Goal: Transaction & Acquisition: Purchase product/service

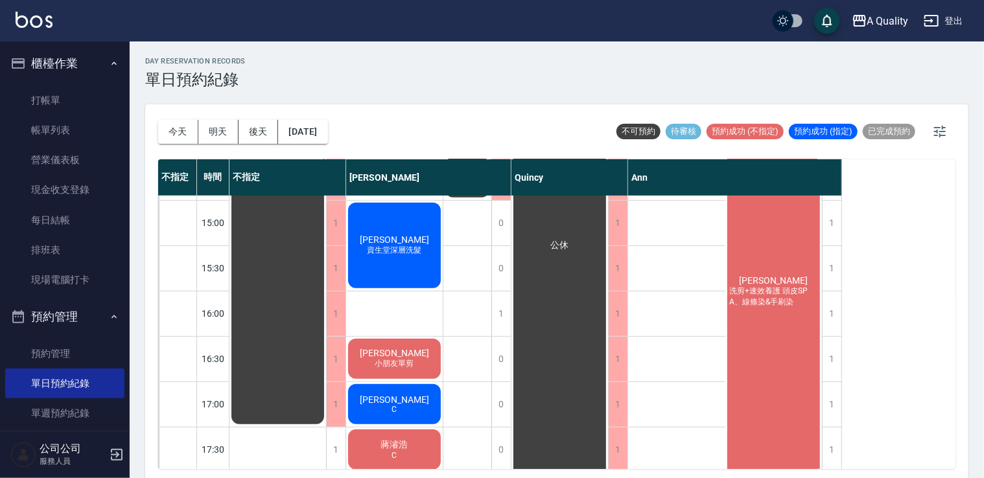
scroll to position [99, 0]
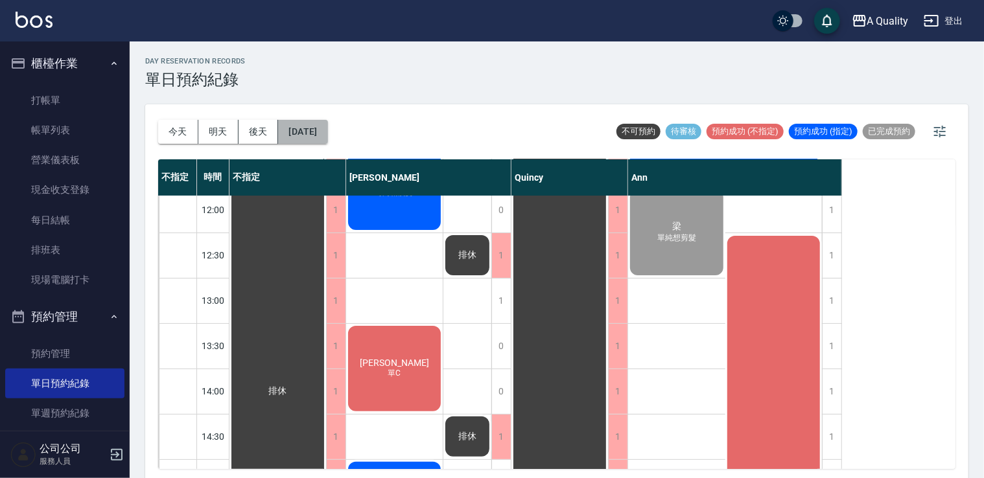
click at [327, 132] on button "[DATE]" at bounding box center [302, 132] width 49 height 24
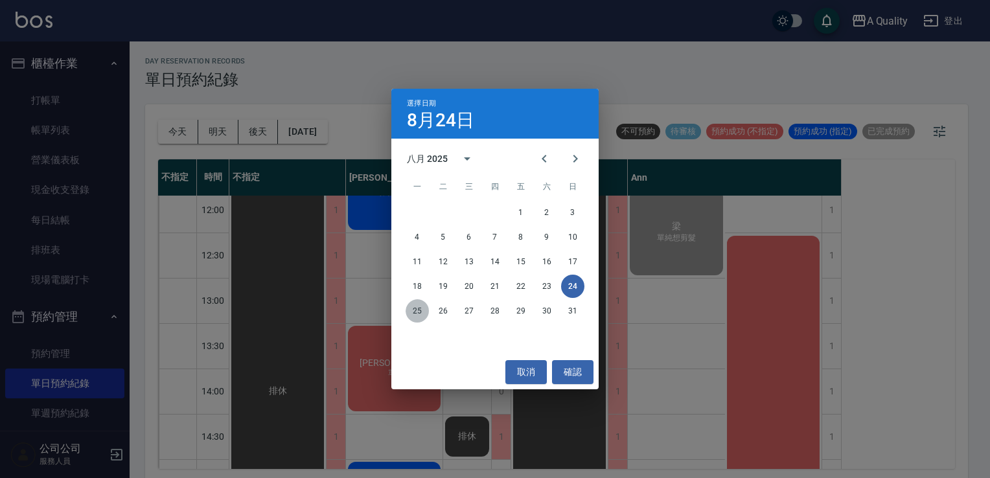
click at [419, 311] on button "25" at bounding box center [417, 310] width 23 height 23
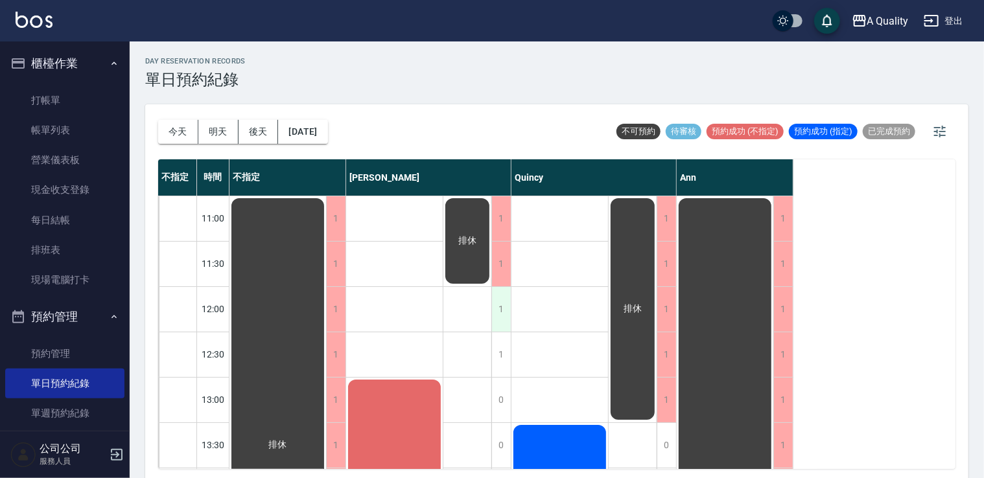
click at [497, 307] on div "1" at bounding box center [500, 309] width 19 height 45
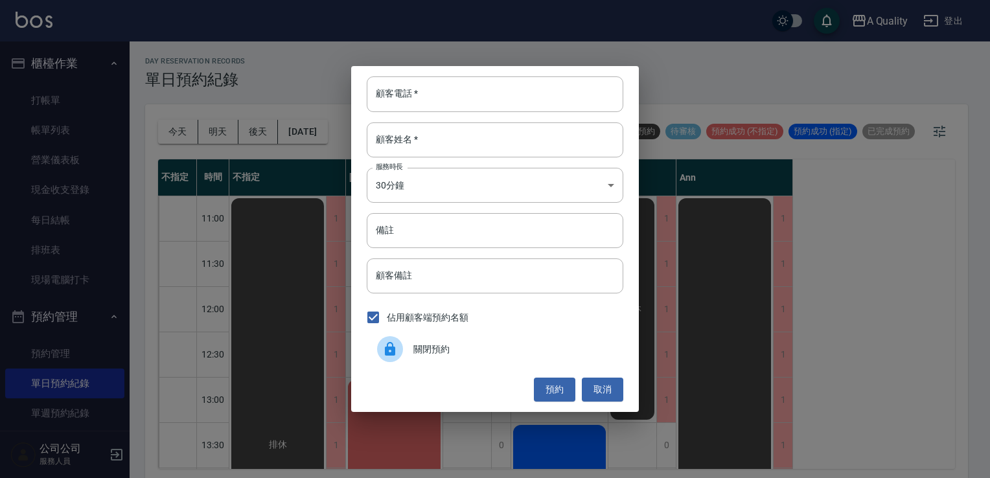
click at [454, 117] on div "顧客電話   * 顧客電話   * 顧客姓名   * 顧客姓名   * 服務時長 30分鐘 1 服務時長 備註 備註 顧客備註 顧客備註 佔用顧客端預約名額 …" at bounding box center [495, 238] width 288 height 345
click at [453, 94] on input "顧客電話   *" at bounding box center [495, 93] width 257 height 35
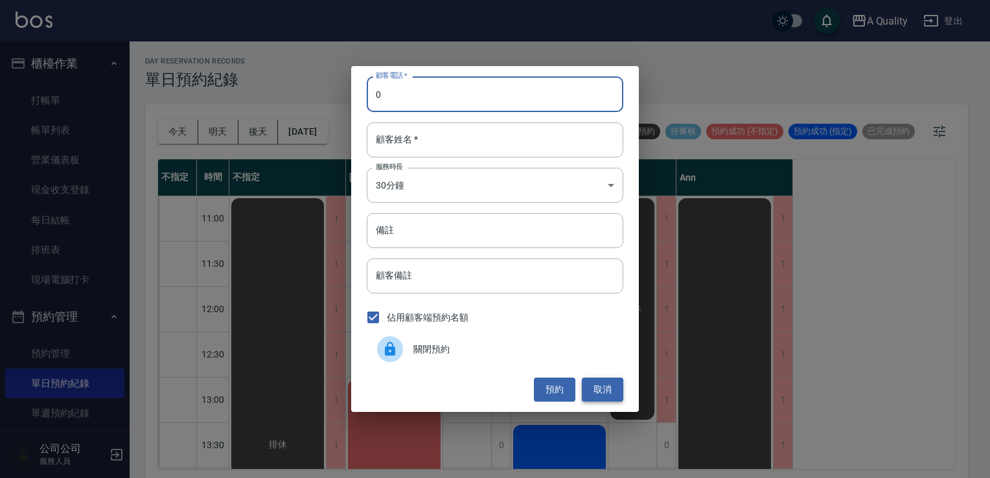
type input "0"
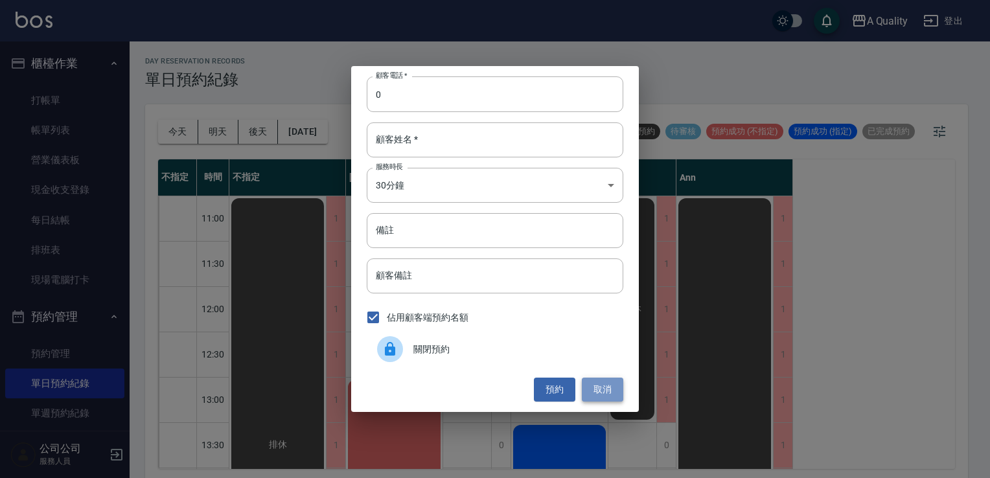
click at [607, 401] on button "取消" at bounding box center [602, 390] width 41 height 24
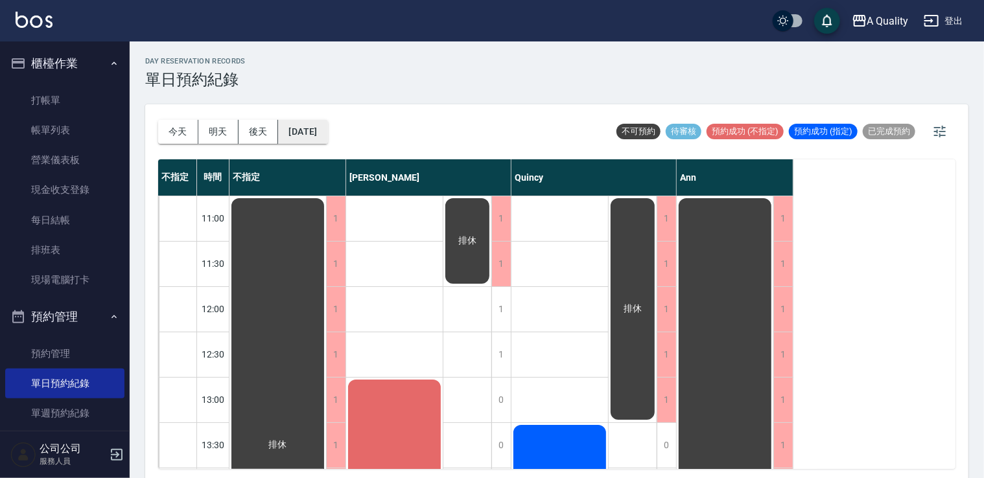
click at [323, 132] on button "[DATE]" at bounding box center [302, 132] width 49 height 24
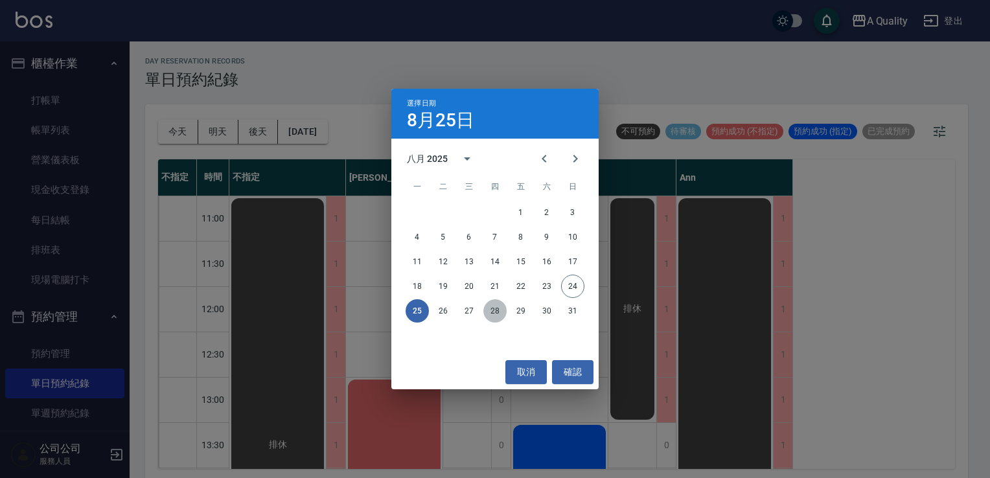
click at [493, 308] on button "28" at bounding box center [495, 310] width 23 height 23
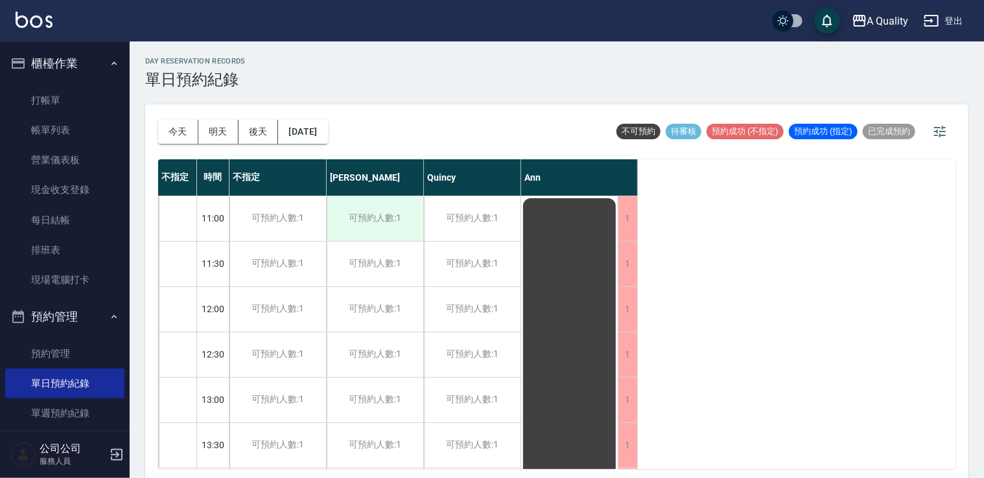
click at [397, 220] on div "可預約人數:1" at bounding box center [375, 218] width 97 height 45
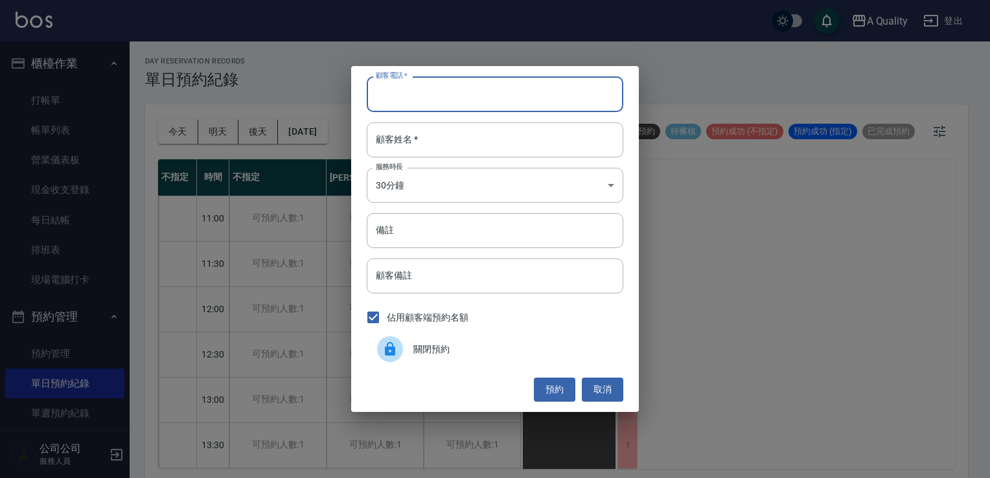
click at [445, 92] on input "顧客電話   *" at bounding box center [495, 93] width 257 height 35
type input "09"
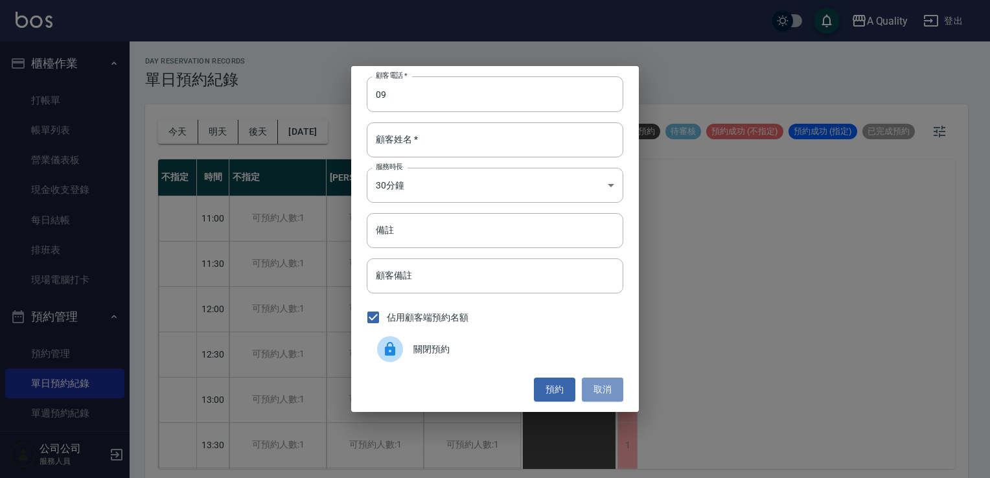
drag, startPoint x: 612, startPoint y: 385, endPoint x: 402, endPoint y: 297, distance: 227.7
click at [611, 385] on button "取消" at bounding box center [602, 390] width 41 height 24
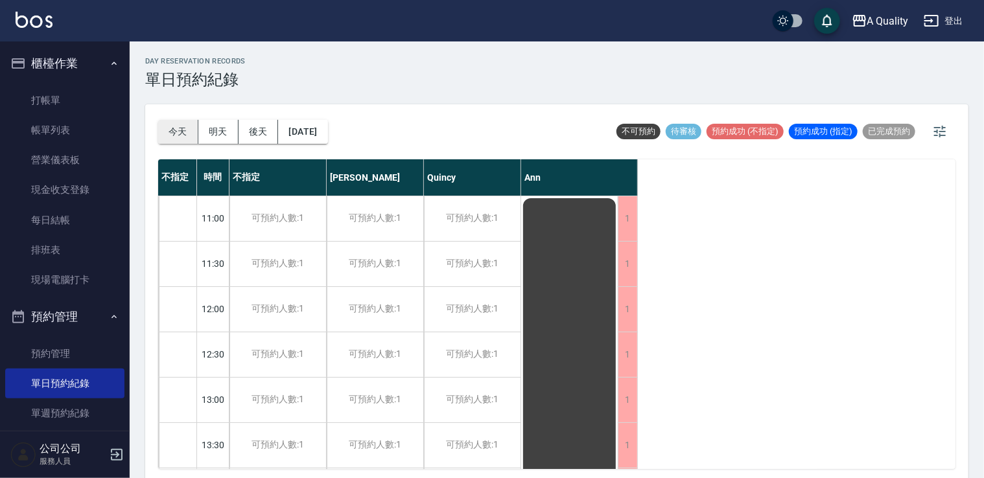
click at [197, 130] on button "今天" at bounding box center [178, 132] width 40 height 24
click at [207, 129] on div at bounding box center [492, 239] width 984 height 478
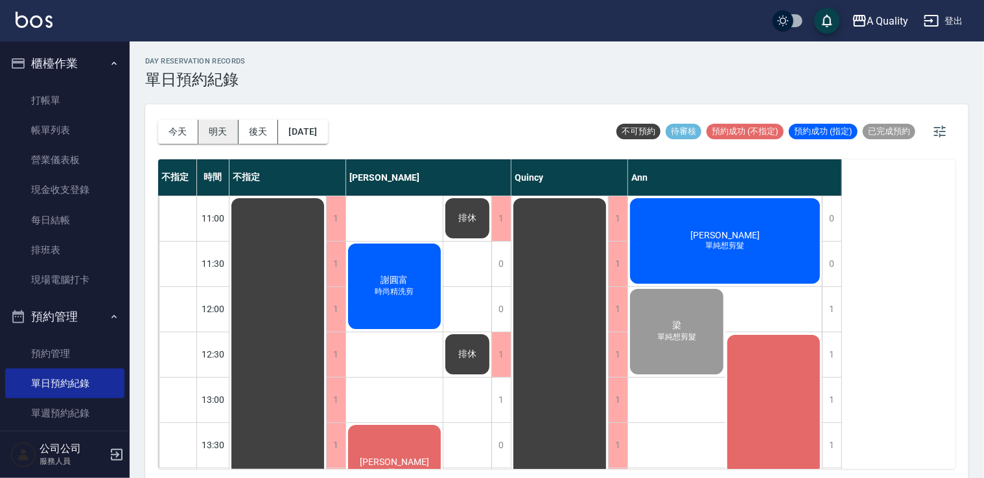
click at [210, 139] on button "明天" at bounding box center [218, 132] width 40 height 24
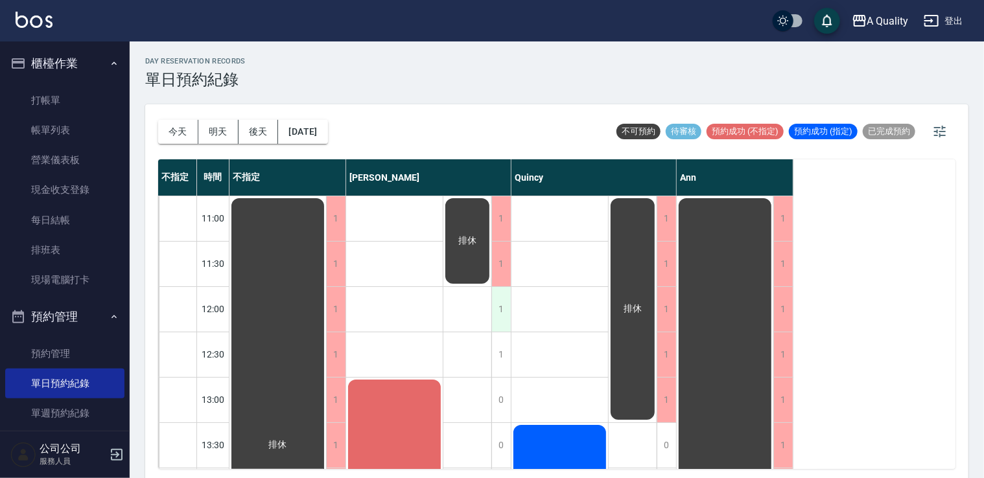
click at [504, 314] on div "1" at bounding box center [500, 309] width 19 height 45
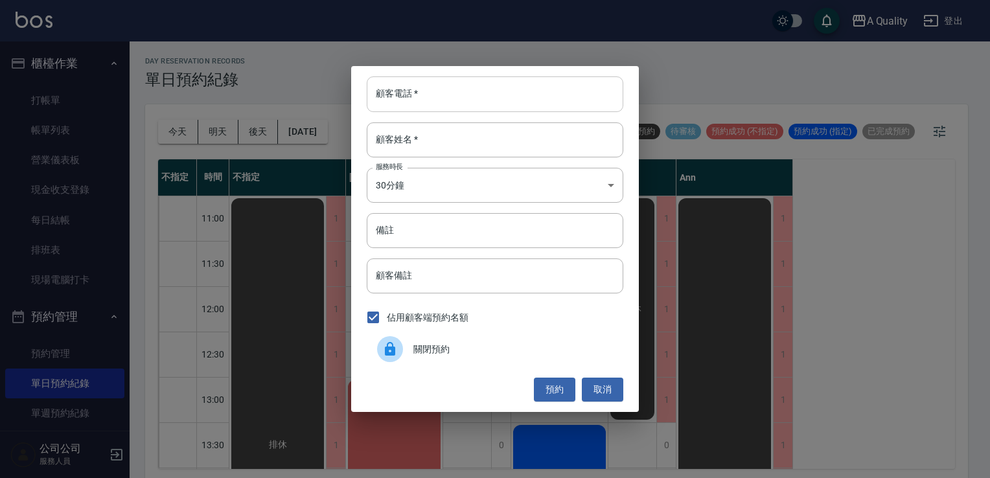
click at [513, 100] on input "顧客電話   *" at bounding box center [495, 93] width 257 height 35
type input "0921821599"
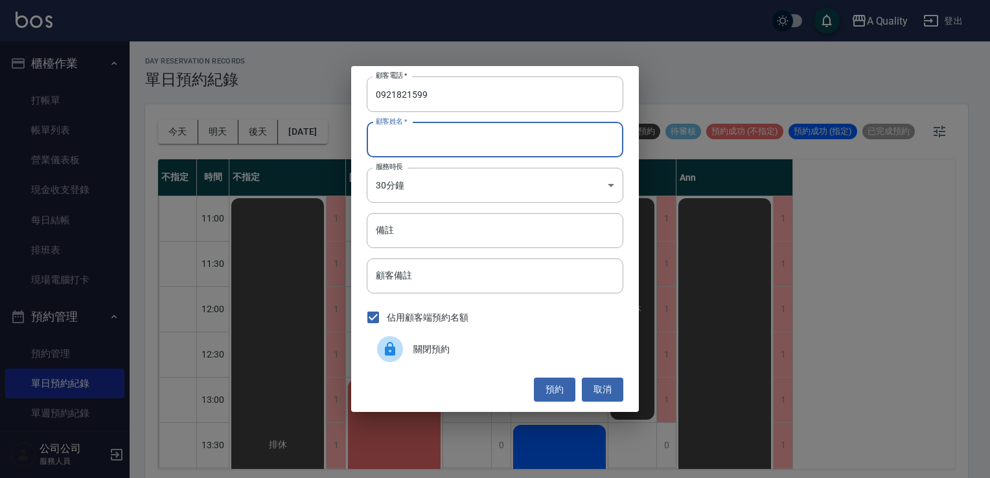
click at [486, 134] on input "顧客姓名   *" at bounding box center [495, 139] width 257 height 35
type input "G"
type input "施"
click at [436, 191] on body "A Quality 登出 櫃檯作業 打帳單 帳單列表 營業儀表板 現金收支登錄 每日結帳 排班表 現場電腦打卡 預約管理 預約管理 單日預約紀錄 單週預約紀錄…" at bounding box center [495, 241] width 990 height 482
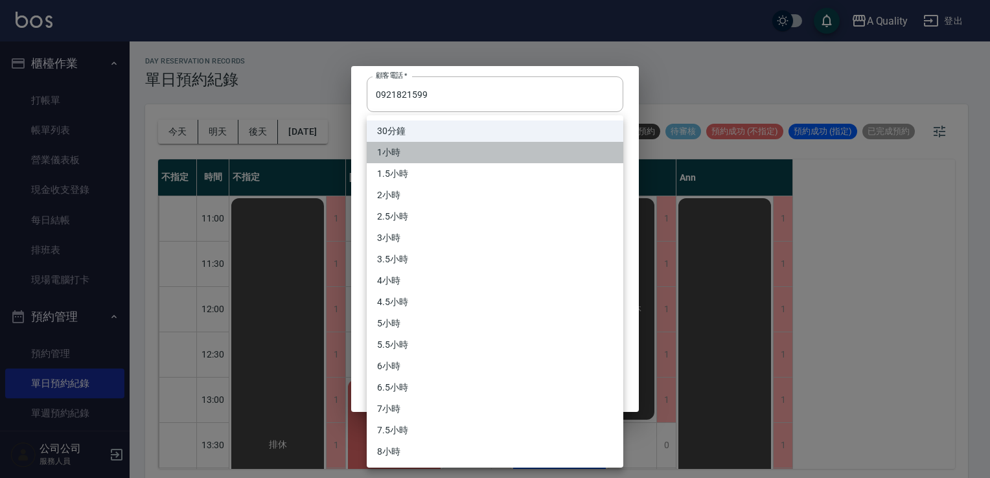
click at [402, 152] on li "1小時" at bounding box center [495, 152] width 257 height 21
type input "2"
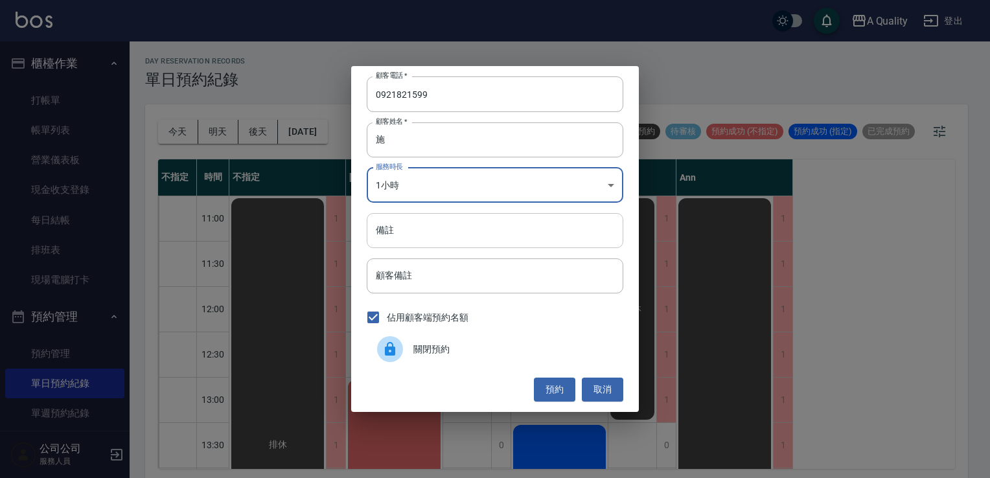
click at [407, 235] on input "備註" at bounding box center [495, 230] width 257 height 35
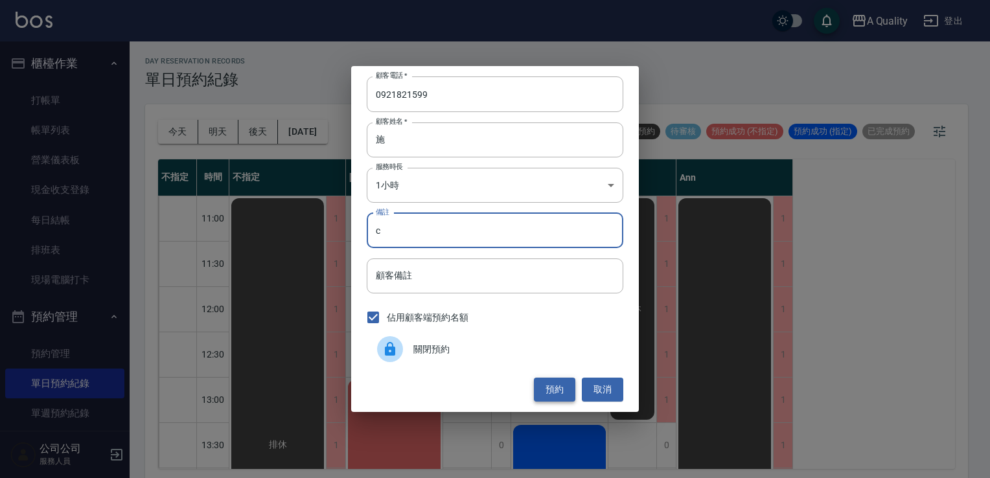
type input "c"
click at [563, 391] on button "預約" at bounding box center [554, 390] width 41 height 24
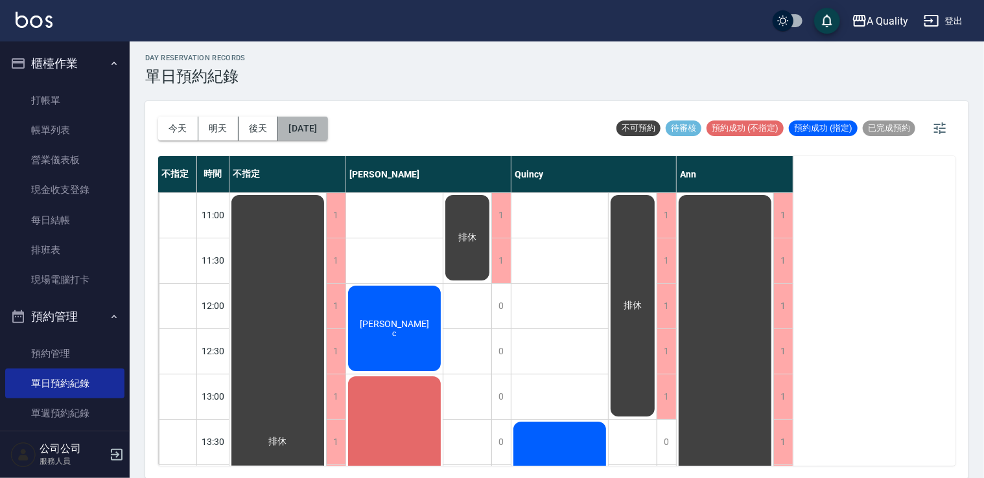
click at [318, 131] on button "[DATE]" at bounding box center [302, 129] width 49 height 24
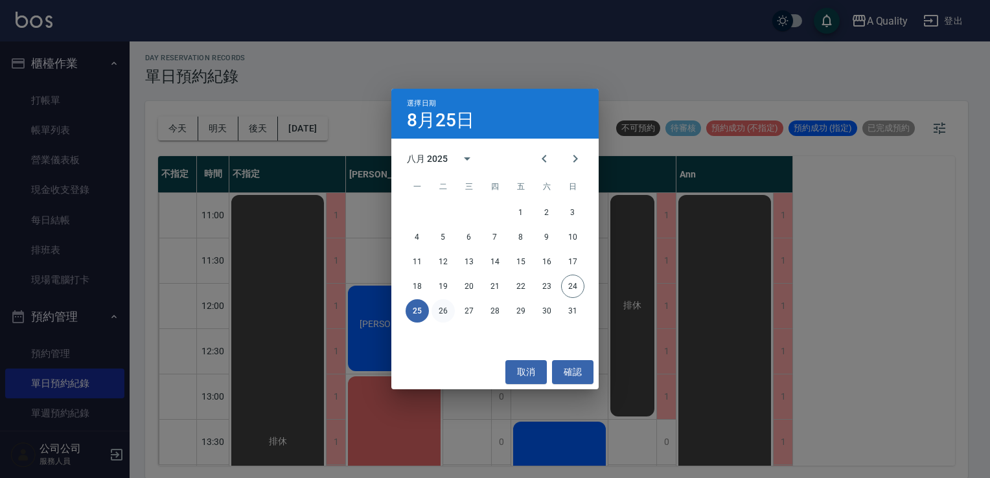
click at [443, 316] on button "26" at bounding box center [443, 310] width 23 height 23
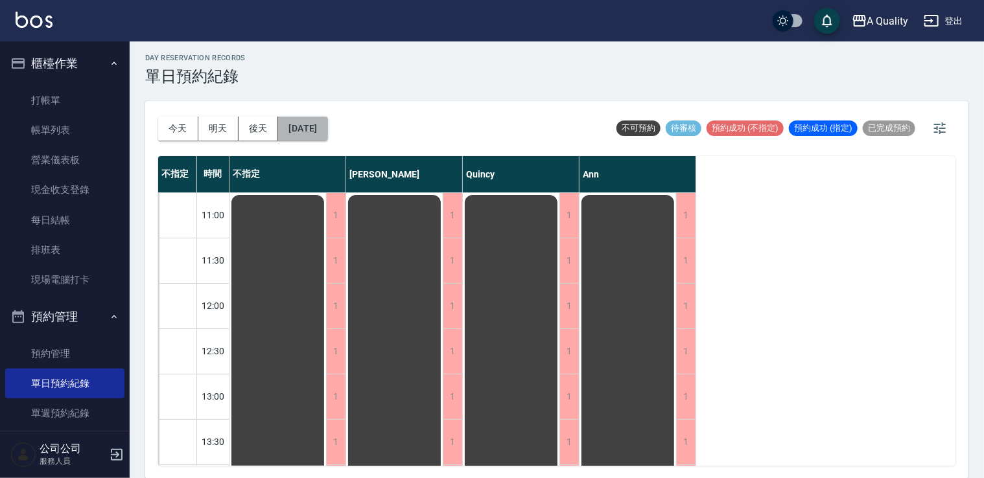
click at [312, 126] on button "[DATE]" at bounding box center [302, 129] width 49 height 24
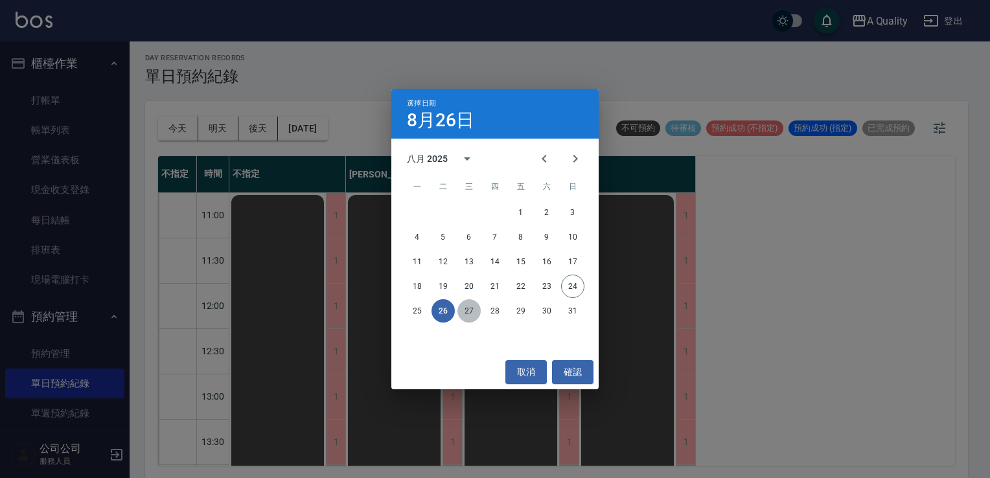
click at [467, 321] on button "27" at bounding box center [469, 310] width 23 height 23
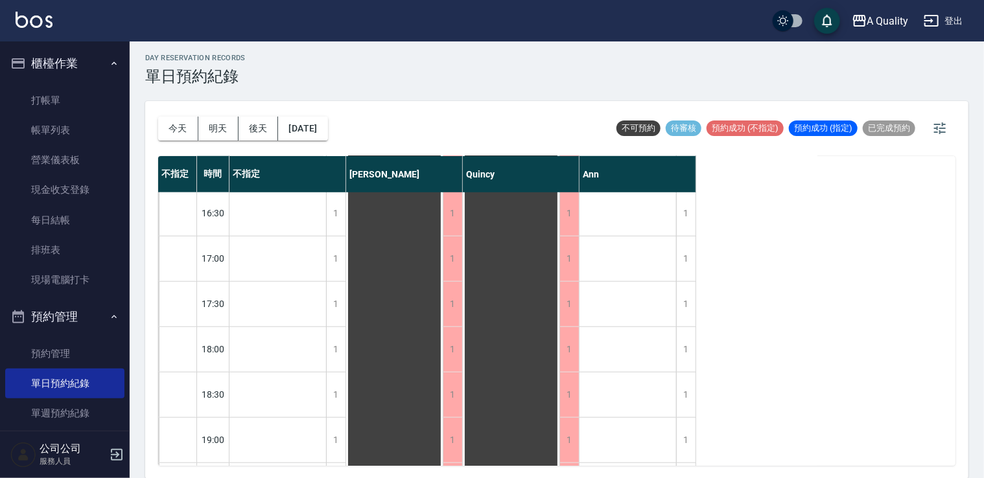
scroll to position [553, 0]
click at [324, 133] on button "[DATE]" at bounding box center [302, 129] width 49 height 24
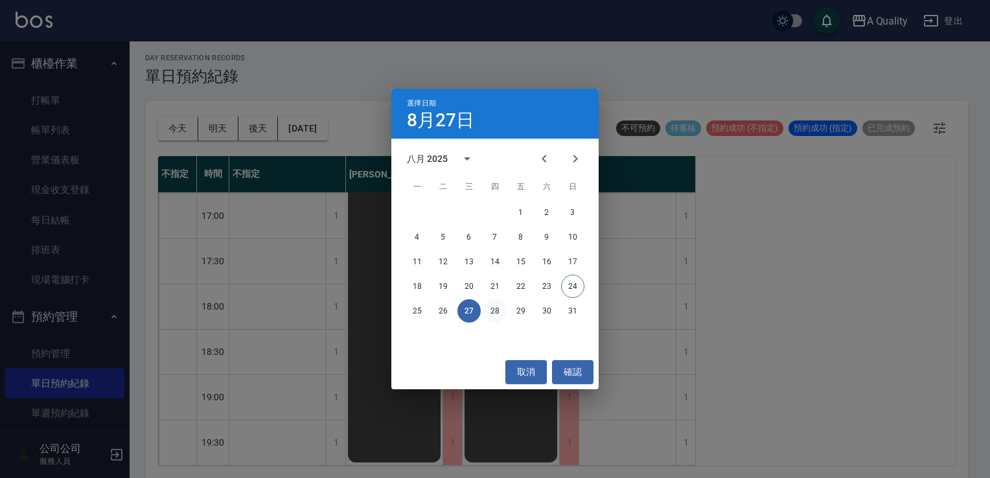
click at [498, 315] on button "28" at bounding box center [495, 310] width 23 height 23
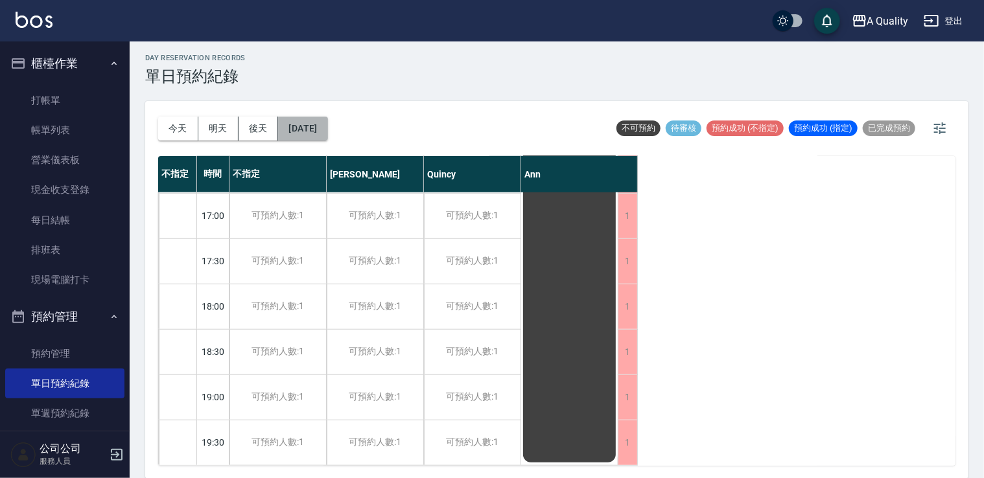
click at [311, 124] on button "[DATE]" at bounding box center [302, 129] width 49 height 24
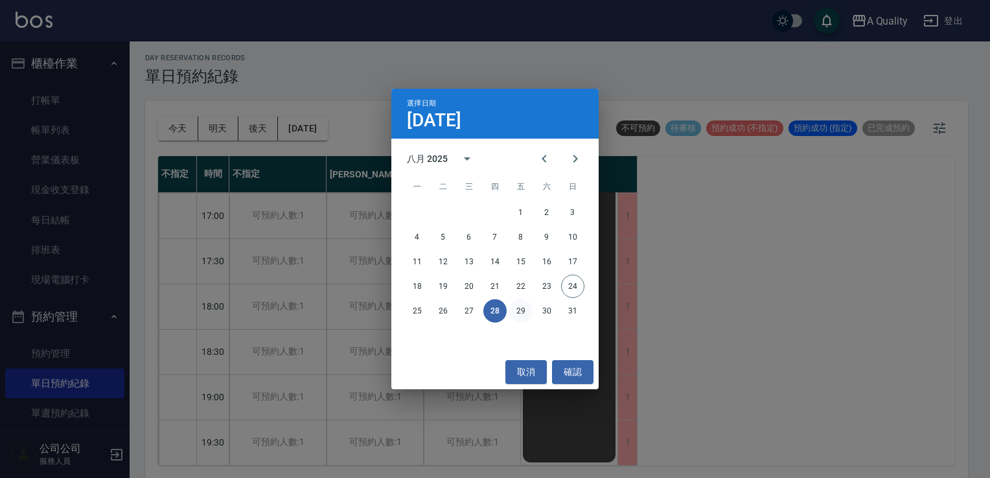
click at [528, 312] on button "29" at bounding box center [520, 310] width 23 height 23
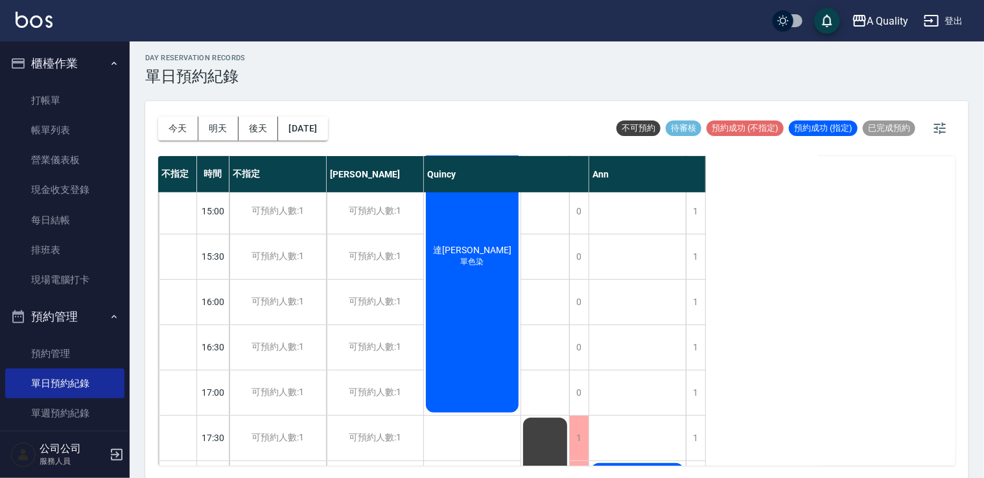
scroll to position [358, 0]
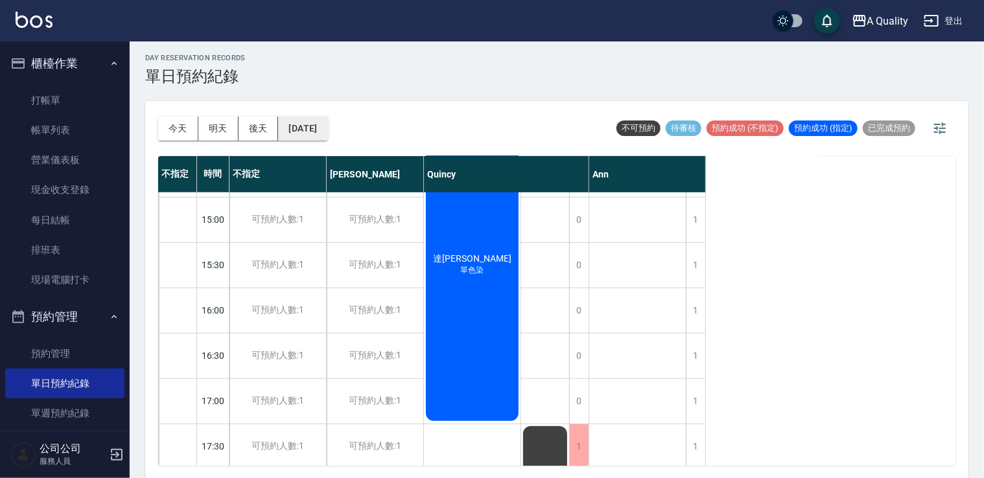
click at [324, 127] on button "[DATE]" at bounding box center [302, 129] width 49 height 24
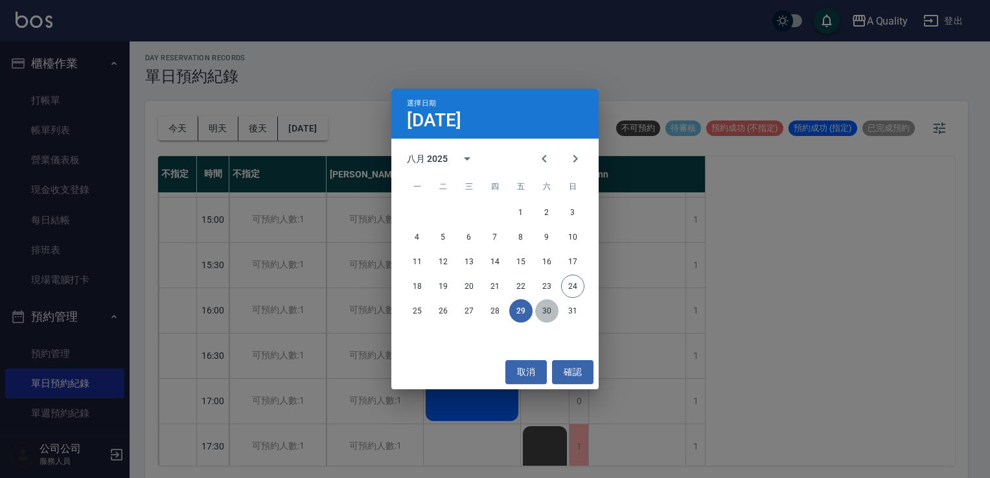
click at [541, 312] on button "30" at bounding box center [546, 310] width 23 height 23
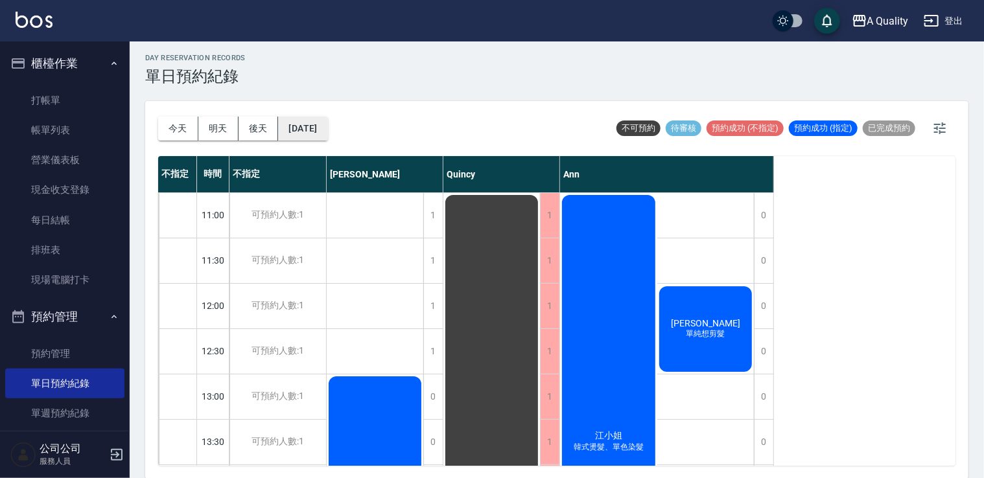
click at [300, 124] on button "[DATE]" at bounding box center [302, 129] width 49 height 24
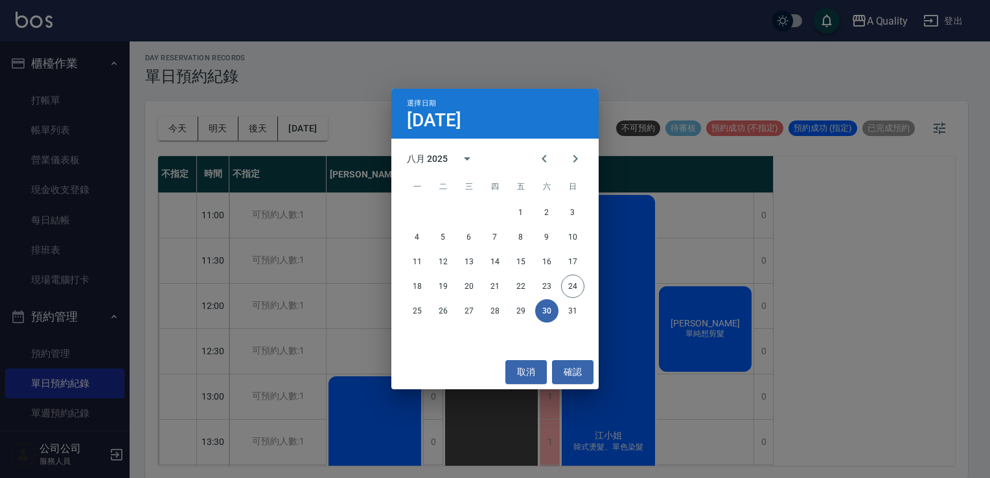
click at [704, 240] on div "選擇日期 [DATE] 八月 2025 一 二 三 四 五 六 日 1 2 3 4 5 6 7 8 9 10 11 12 13 14 15 16 17 18 …" at bounding box center [495, 239] width 990 height 478
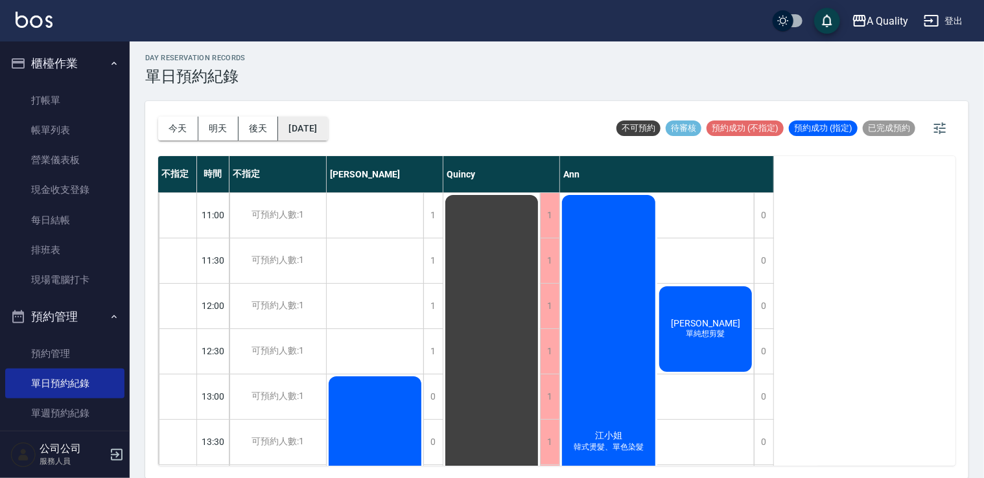
click at [316, 129] on button "[DATE]" at bounding box center [302, 129] width 49 height 24
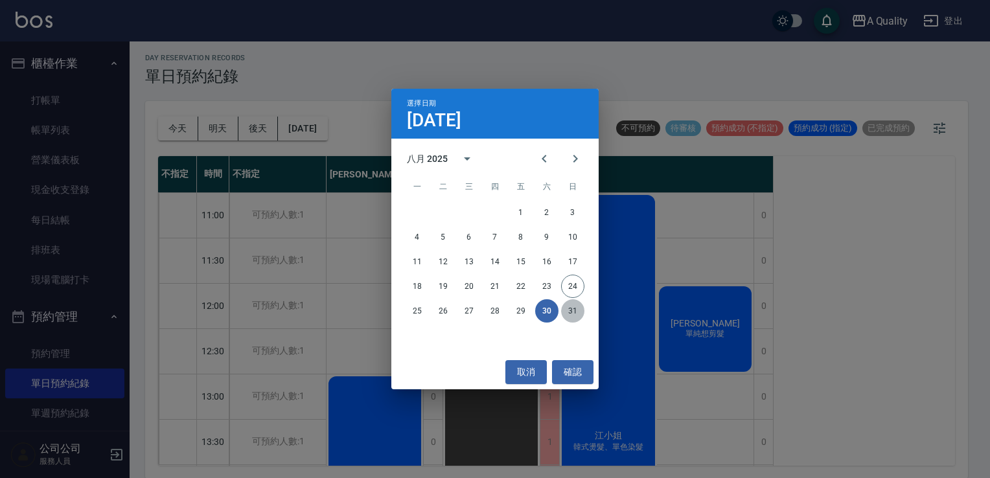
click at [581, 315] on button "31" at bounding box center [572, 310] width 23 height 23
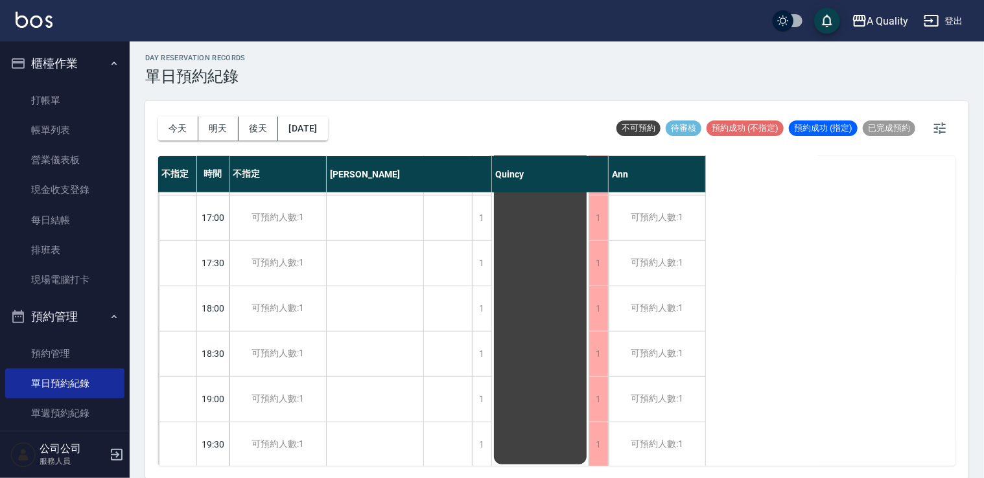
scroll to position [553, 0]
click at [327, 137] on button "[DATE]" at bounding box center [302, 129] width 49 height 24
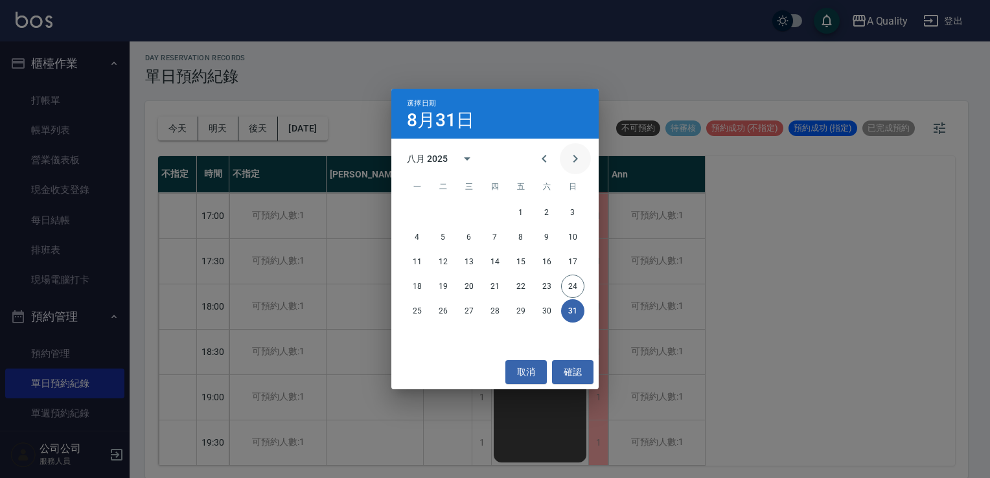
click at [569, 159] on icon "Next month" at bounding box center [576, 159] width 16 height 16
click at [417, 217] on button "1" at bounding box center [417, 212] width 23 height 23
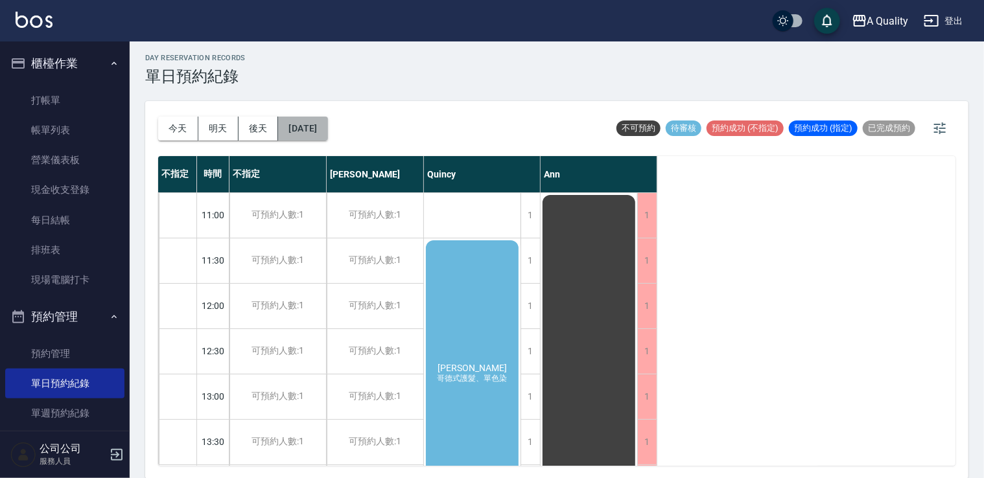
click at [315, 134] on button "[DATE]" at bounding box center [302, 129] width 49 height 24
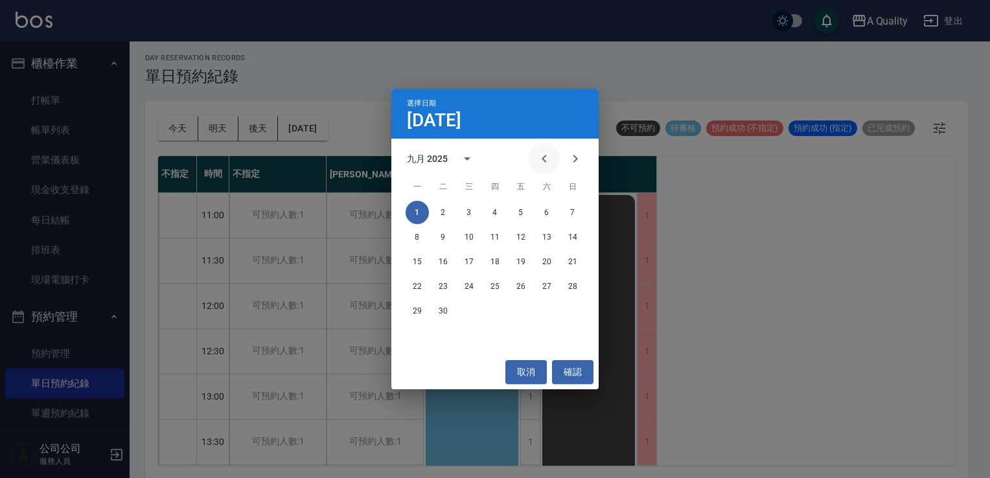
click at [550, 158] on icon "Previous month" at bounding box center [545, 159] width 16 height 16
click at [700, 250] on div "選擇日期 [DATE] 八月 2025 一 二 三 四 五 六 日 1 2 3 4 5 6 7 8 9 10 11 12 13 14 15 16 17 18 …" at bounding box center [495, 239] width 990 height 478
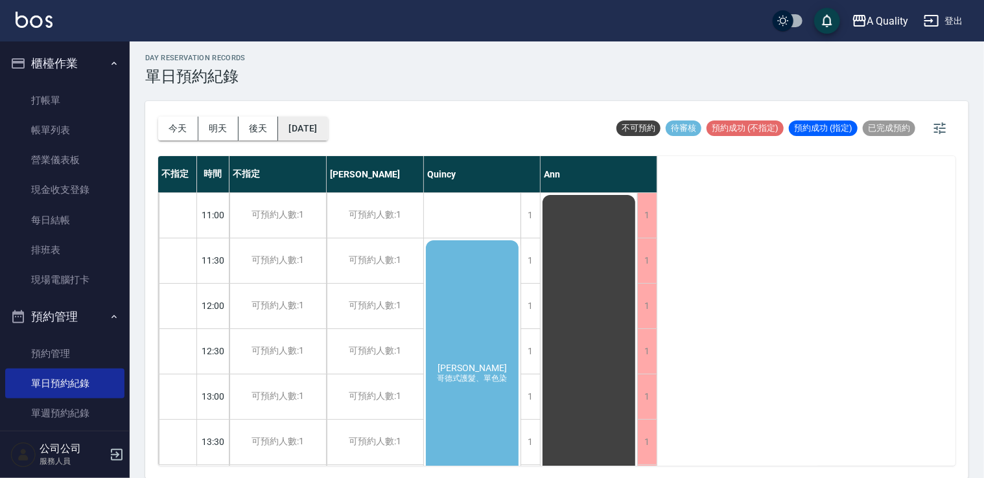
click at [323, 131] on button "[DATE]" at bounding box center [302, 129] width 49 height 24
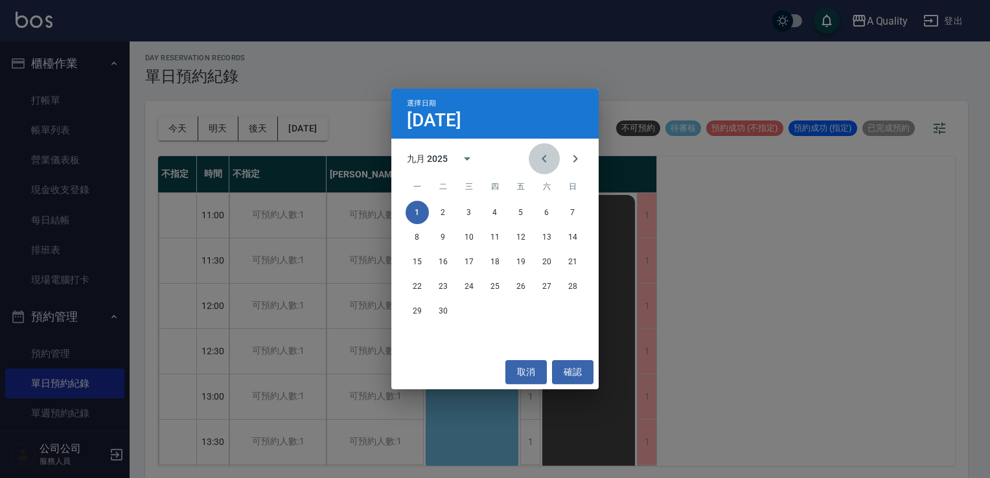
click at [551, 163] on icon "Previous month" at bounding box center [545, 159] width 16 height 16
click at [579, 281] on button "24" at bounding box center [572, 286] width 23 height 23
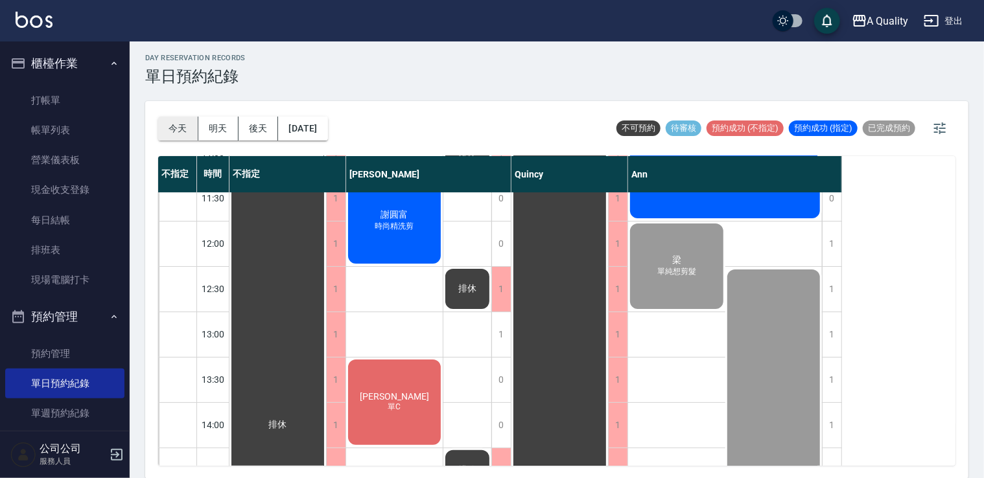
scroll to position [65, 0]
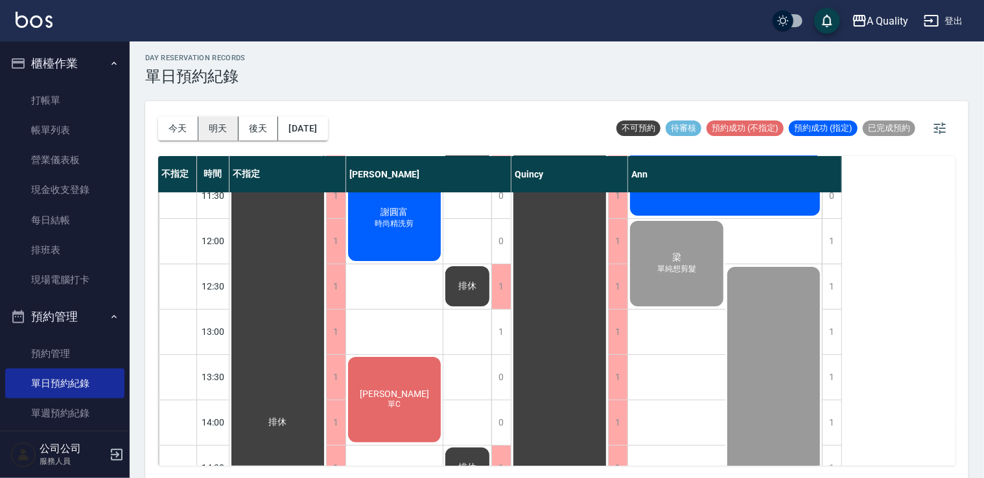
drag, startPoint x: 219, startPoint y: 141, endPoint x: 215, endPoint y: 135, distance: 7.0
click at [218, 141] on div "[DATE] [DATE] [DATE] [DATE]" at bounding box center [243, 128] width 170 height 55
click at [215, 133] on button "明天" at bounding box center [218, 129] width 40 height 24
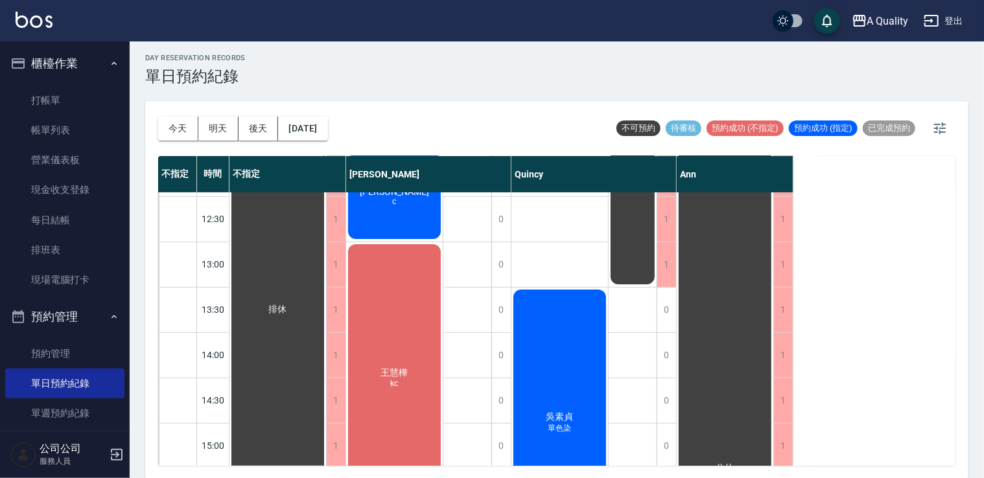
scroll to position [130, 0]
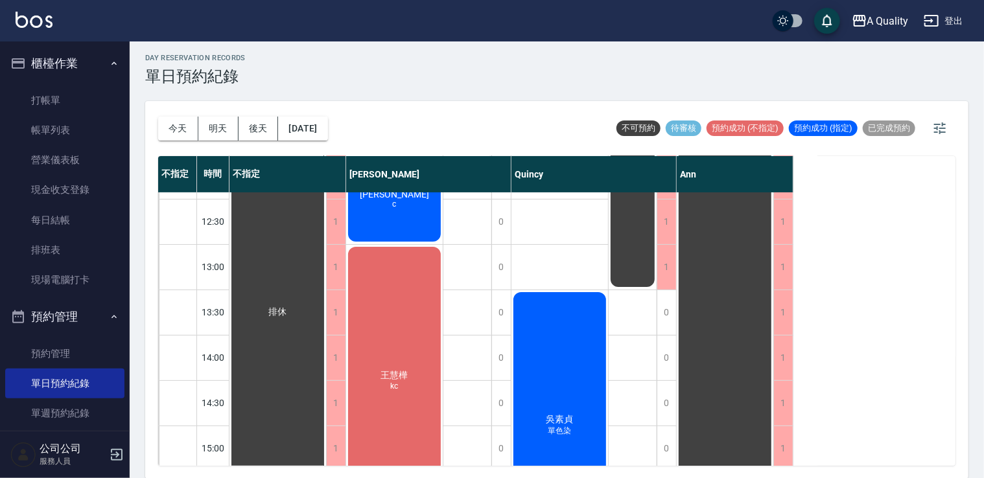
click at [326, 221] on div "[PERSON_NAME]" at bounding box center [277, 313] width 97 height 498
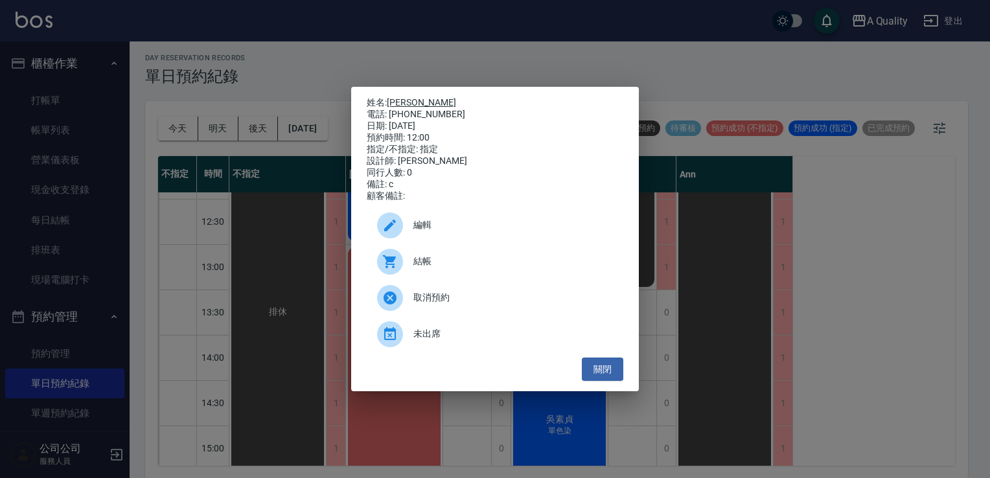
click at [402, 102] on link "[PERSON_NAME]" at bounding box center [421, 102] width 69 height 10
click at [624, 372] on div "姓名: [PERSON_NAME] 電話: [PHONE_NUMBER] 日期: [DATE] 預約時間: 12:00 指定/不指定: 指定 設計師: [PE…" at bounding box center [495, 239] width 288 height 305
click at [607, 377] on button "關閉" at bounding box center [602, 370] width 41 height 24
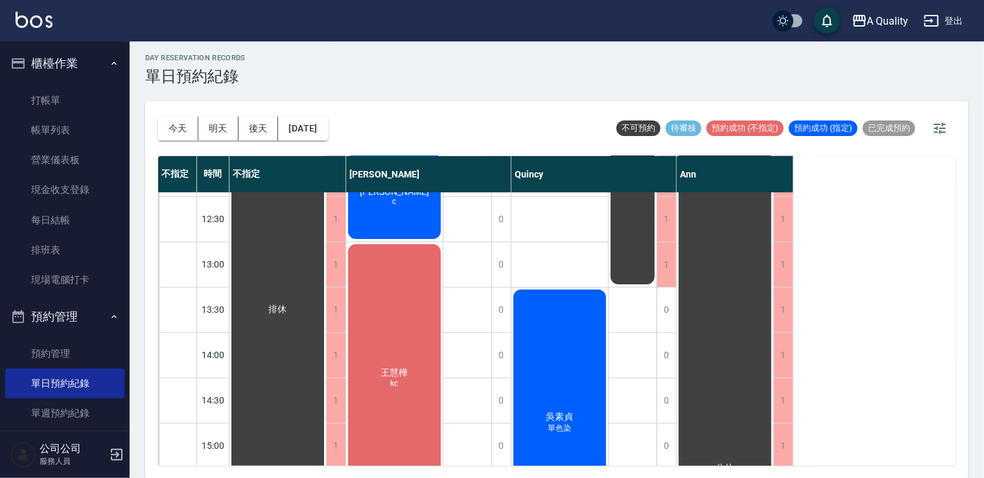
scroll to position [324, 0]
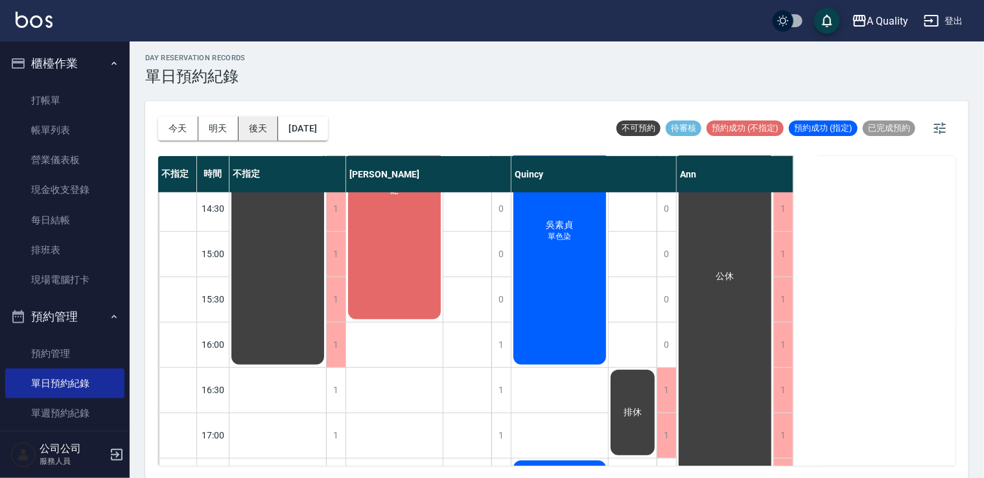
click at [261, 125] on button "後天" at bounding box center [259, 129] width 40 height 24
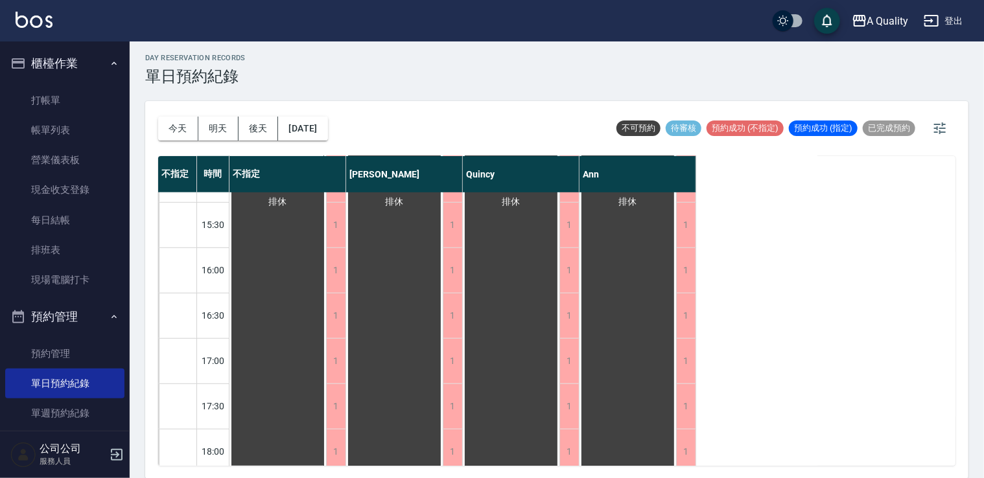
scroll to position [553, 0]
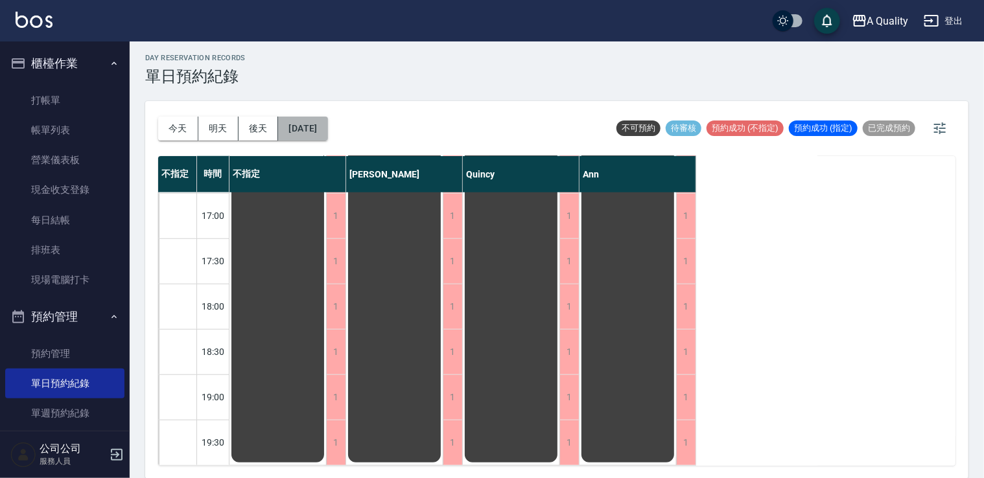
click at [319, 129] on button "[DATE]" at bounding box center [302, 129] width 49 height 24
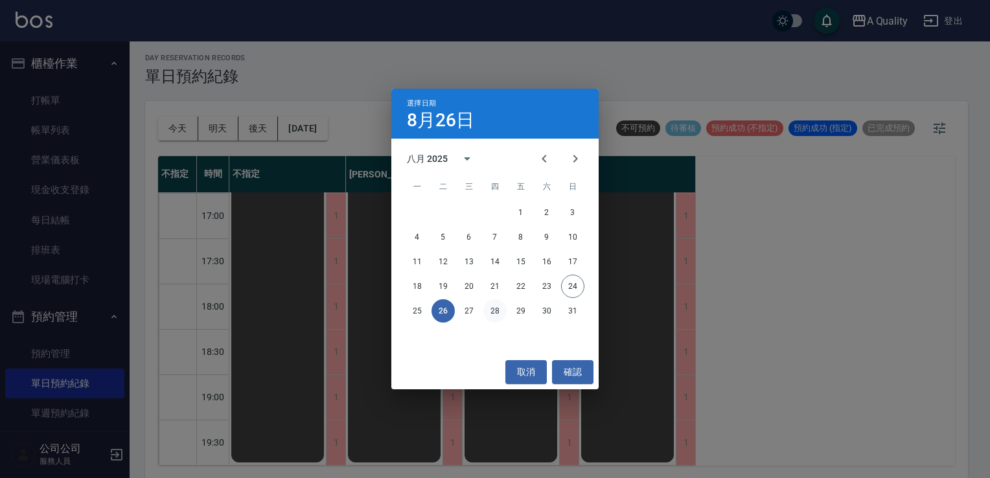
click at [496, 307] on button "28" at bounding box center [495, 310] width 23 height 23
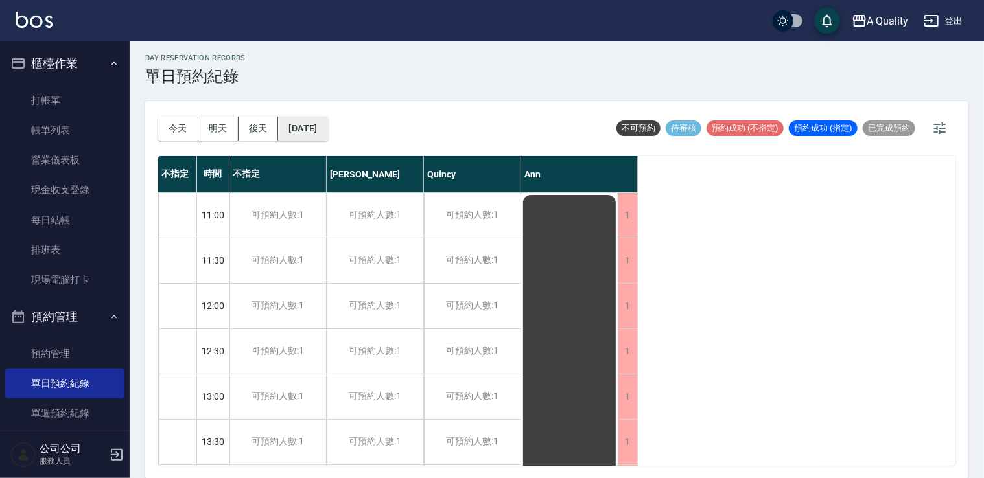
click at [326, 123] on button "[DATE]" at bounding box center [302, 129] width 49 height 24
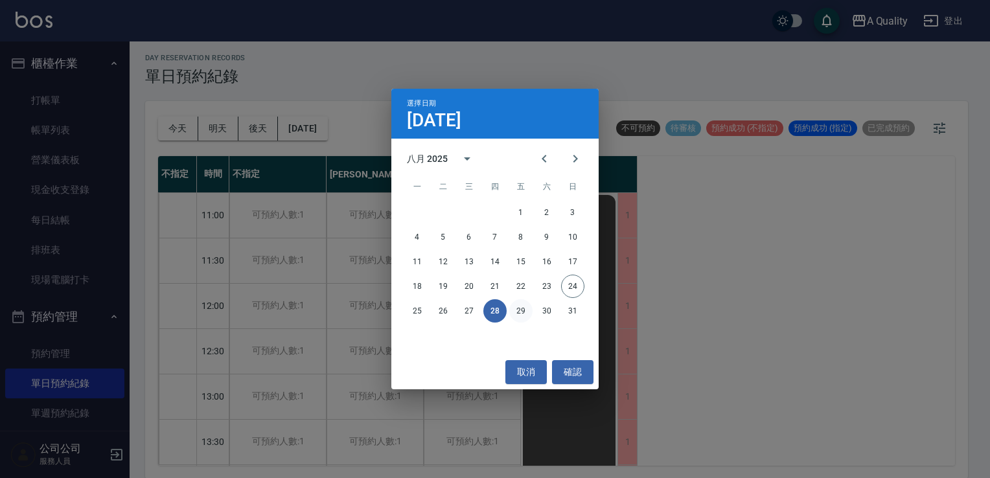
click at [518, 314] on button "29" at bounding box center [520, 310] width 23 height 23
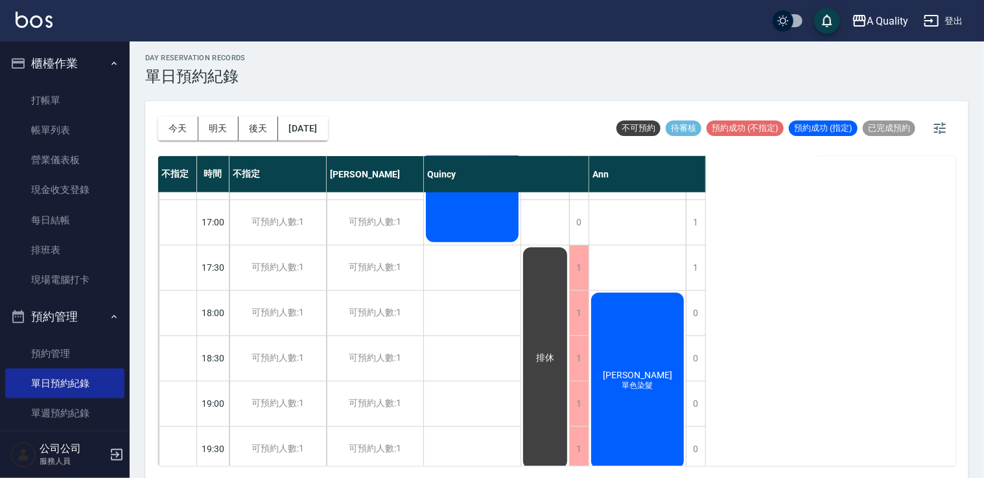
scroll to position [553, 0]
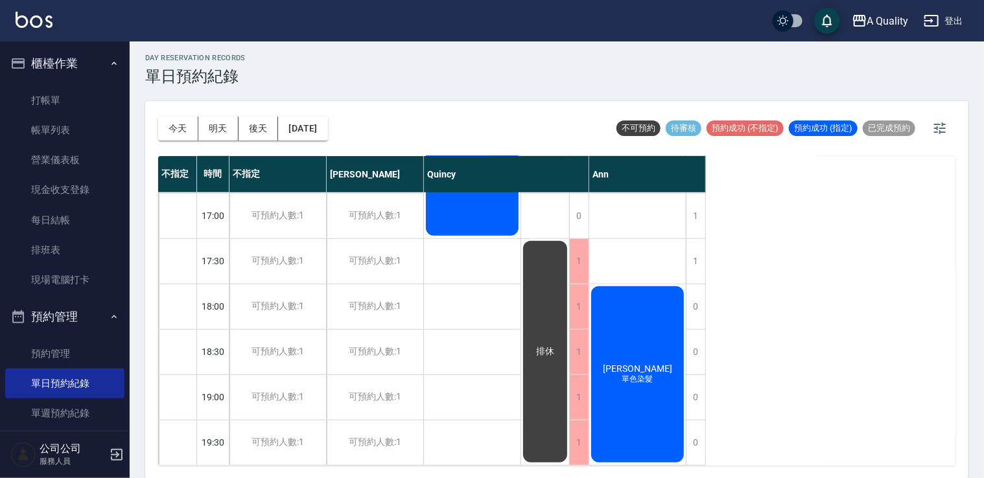
click at [520, 238] on div "[PERSON_NAME] 單色染髮" at bounding box center [472, 80] width 97 height 316
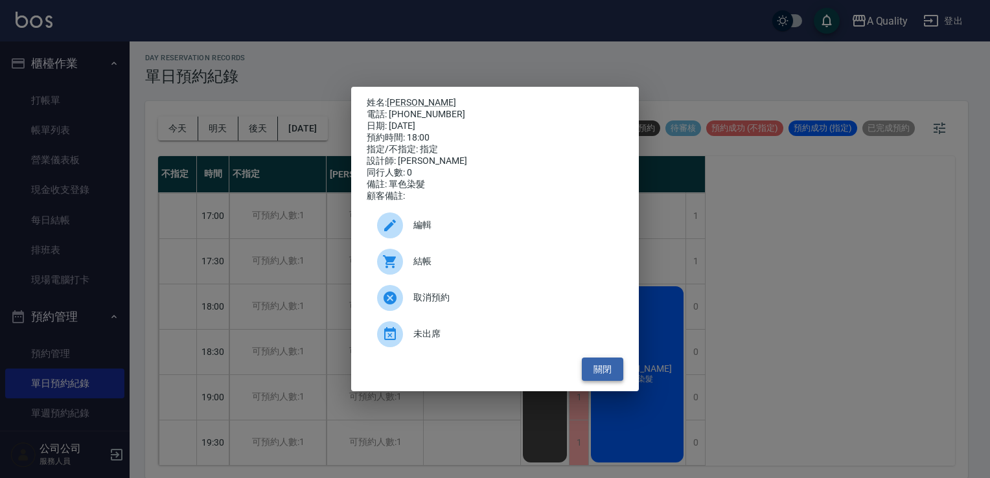
click at [603, 382] on button "關閉" at bounding box center [602, 370] width 41 height 24
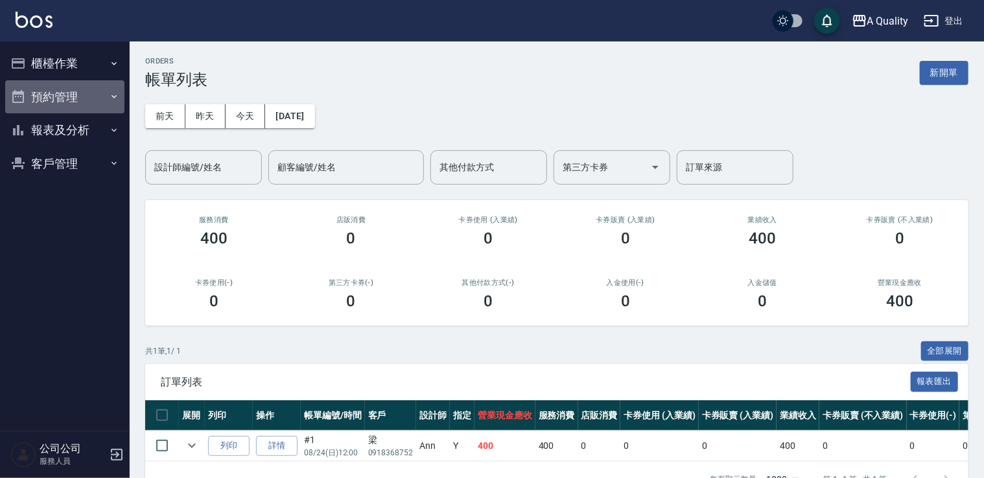
click at [49, 97] on button "預約管理" at bounding box center [64, 97] width 119 height 34
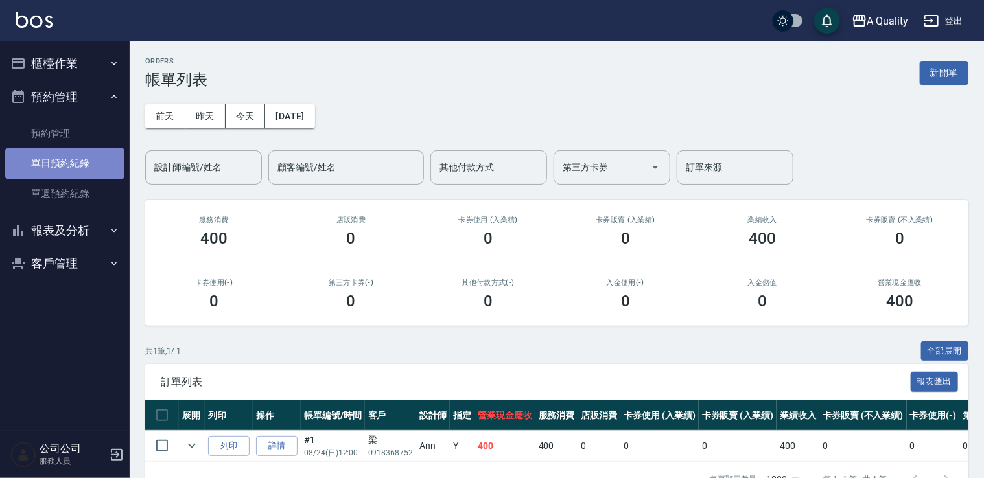
click at [63, 167] on link "單日預約紀錄" at bounding box center [64, 163] width 119 height 30
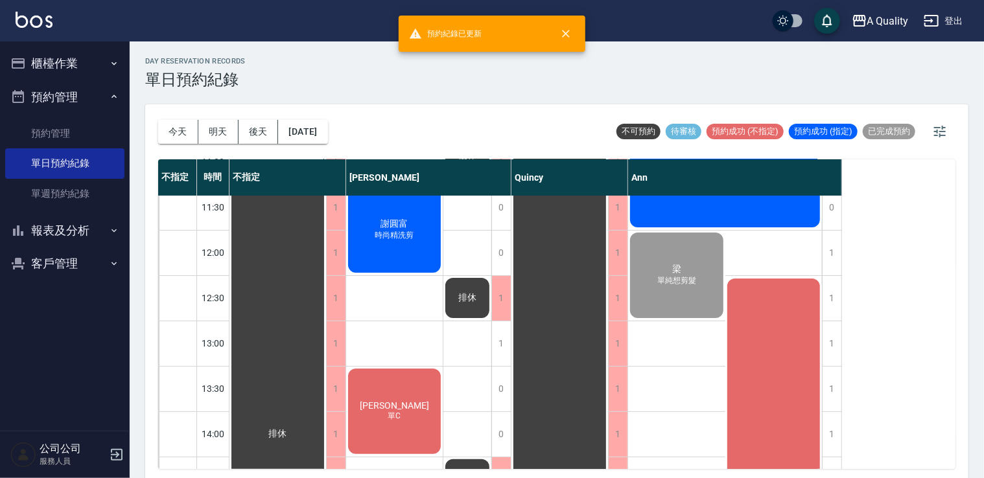
scroll to position [130, 0]
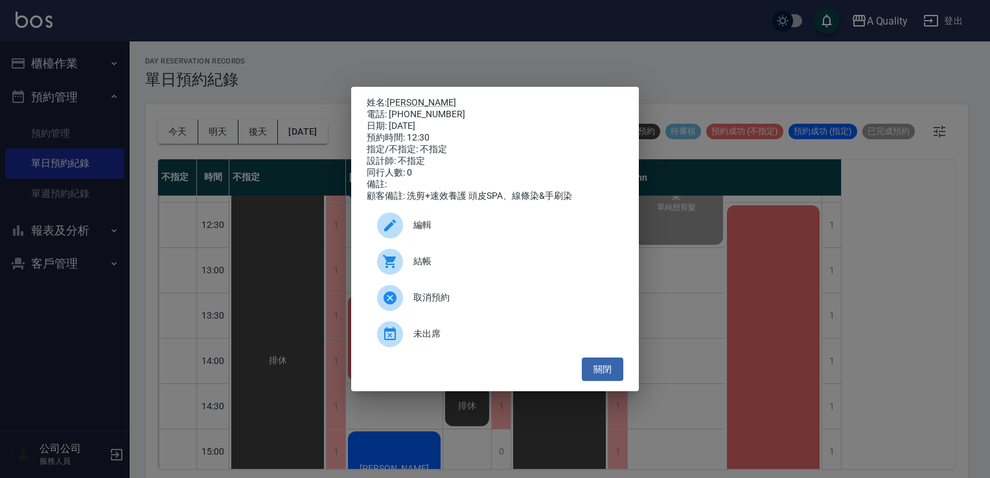
click at [460, 267] on span "結帳" at bounding box center [514, 262] width 200 height 14
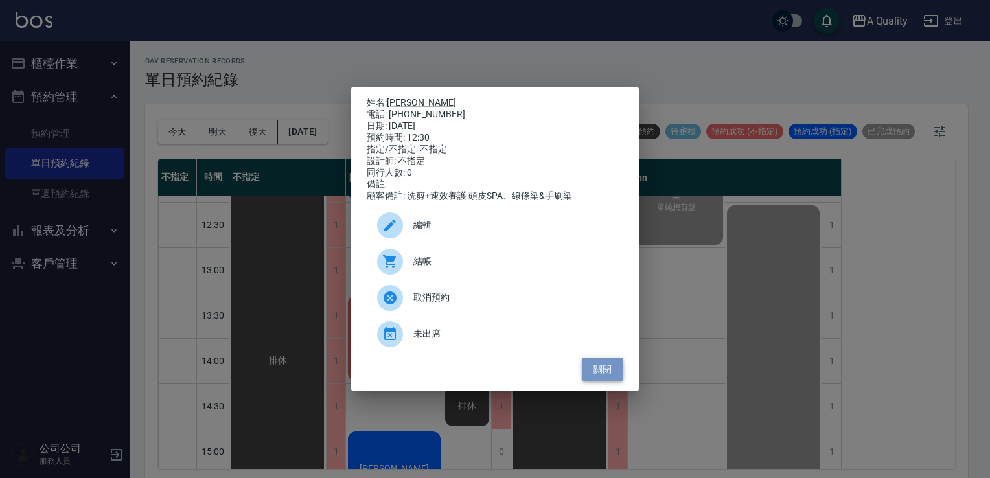
click at [610, 377] on button "關閉" at bounding box center [602, 370] width 41 height 24
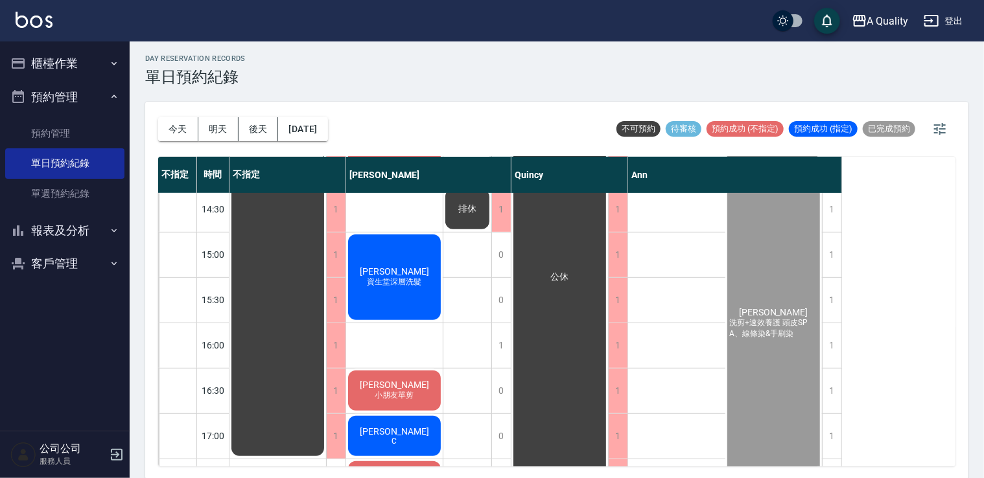
scroll to position [3, 0]
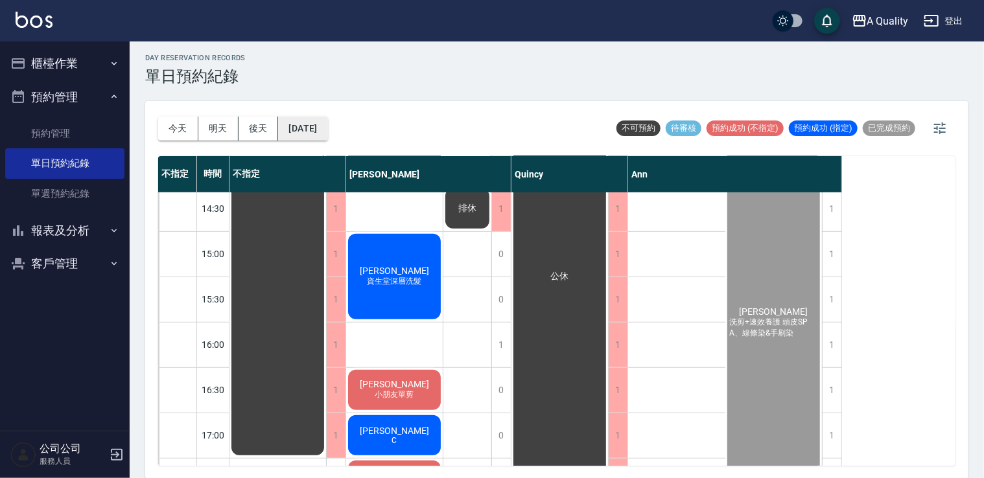
click at [327, 124] on button "[DATE]" at bounding box center [302, 129] width 49 height 24
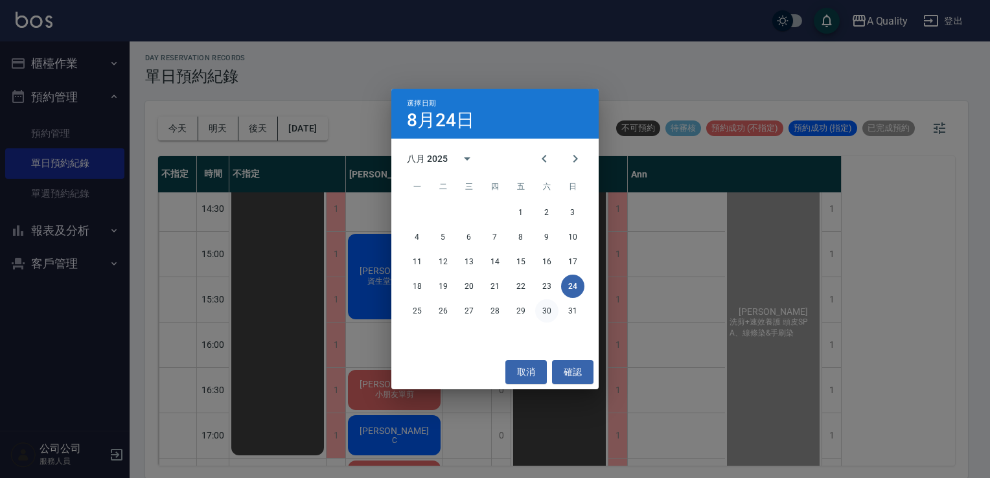
click at [551, 313] on button "30" at bounding box center [546, 310] width 23 height 23
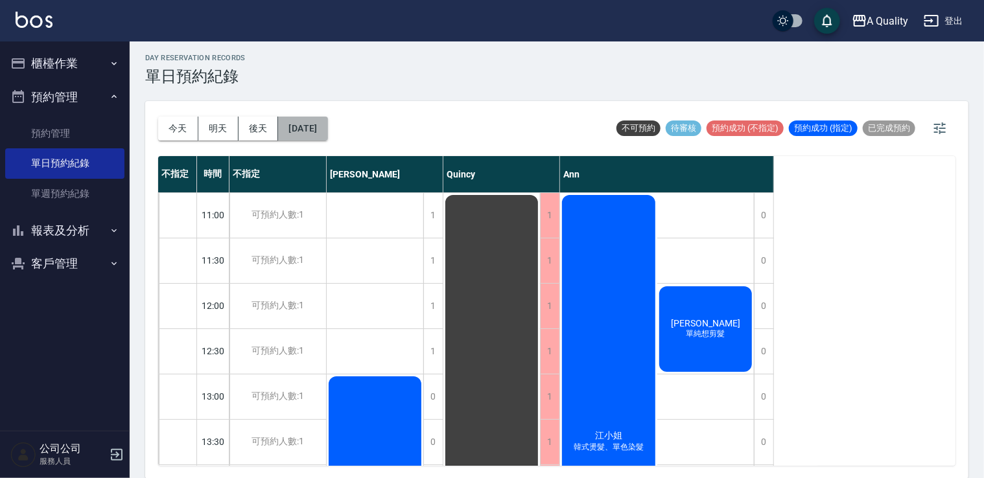
click at [312, 124] on button "[DATE]" at bounding box center [302, 129] width 49 height 24
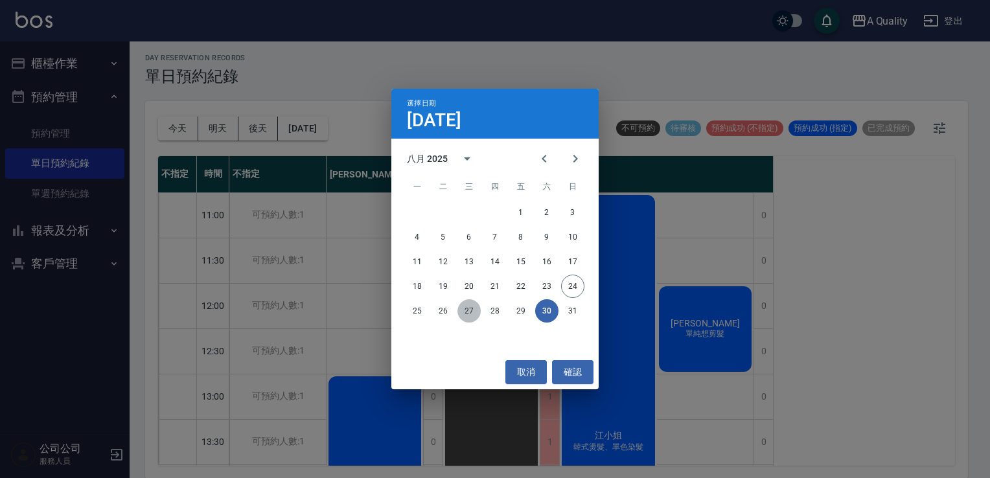
click at [477, 314] on button "27" at bounding box center [469, 310] width 23 height 23
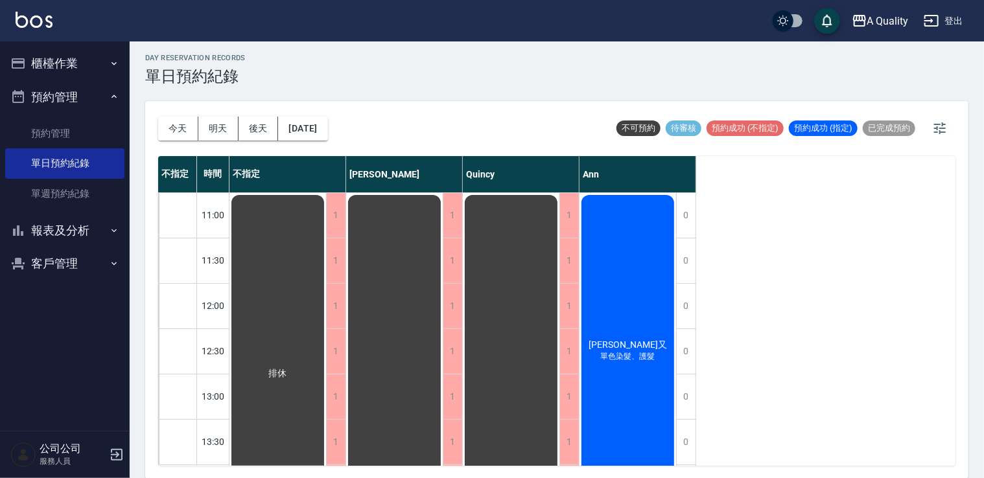
scroll to position [194, 0]
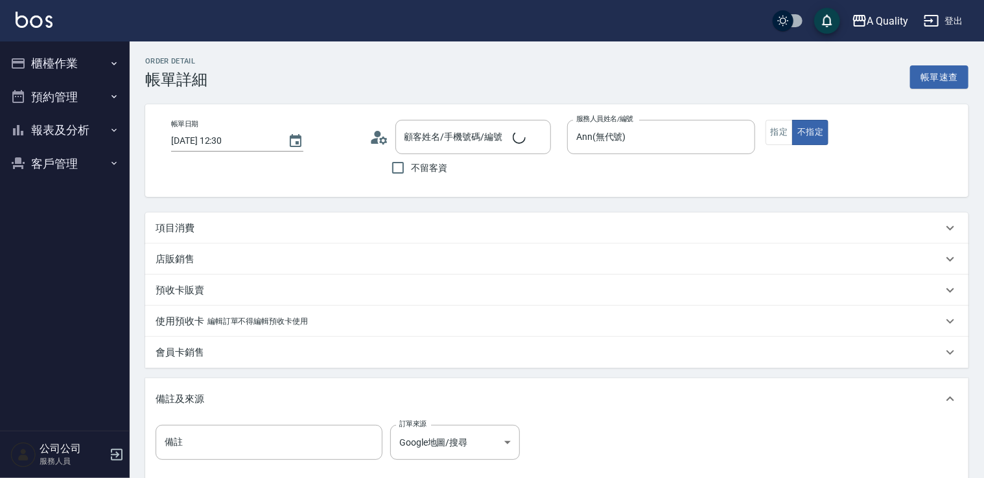
type input "2025/08/24 12:30"
type input "Ann(無代號)"
type input "洪于晴/0938833929/null"
click at [275, 233] on div "項目消費" at bounding box center [549, 229] width 787 height 14
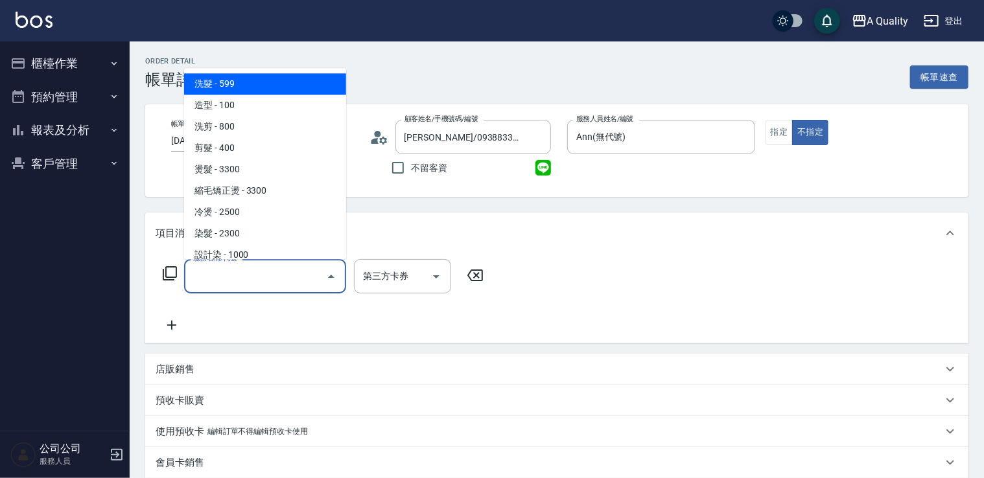
click at [278, 272] on input "服務名稱/代號" at bounding box center [255, 276] width 131 height 23
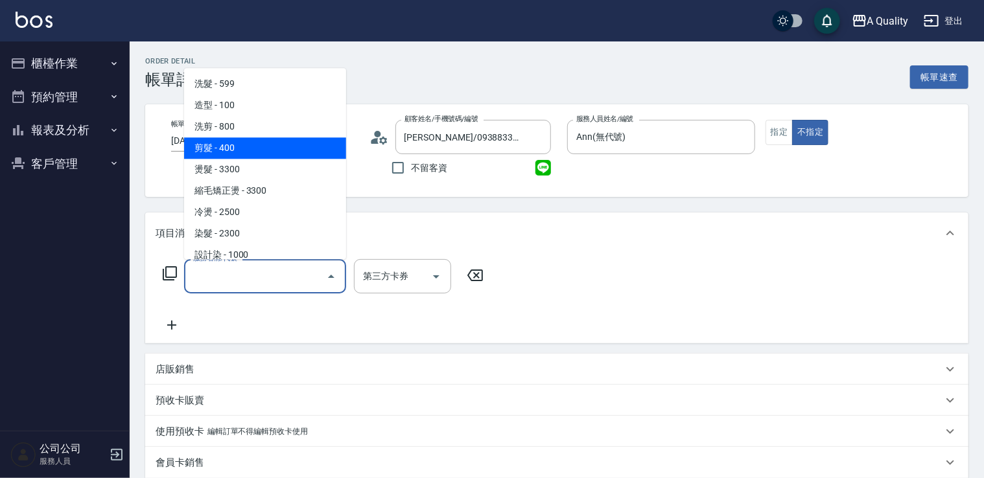
click at [248, 151] on span "剪髮 - 400" at bounding box center [265, 147] width 162 height 21
type input "剪髮(201)"
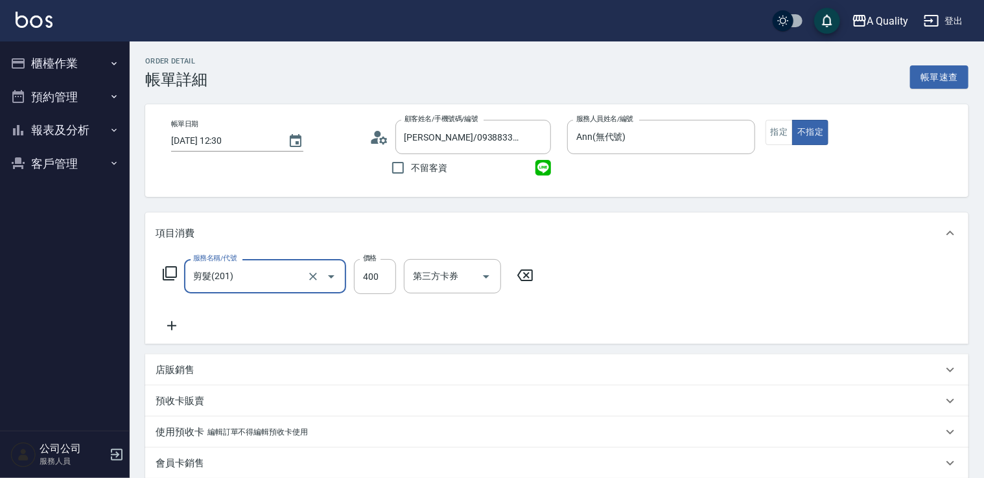
click at [180, 314] on div "服務名稱/代號 剪髮(201) 服務名稱/代號 價格 400 價格 第三方卡券 第三方卡券" at bounding box center [349, 296] width 386 height 75
click at [179, 323] on icon at bounding box center [172, 326] width 32 height 16
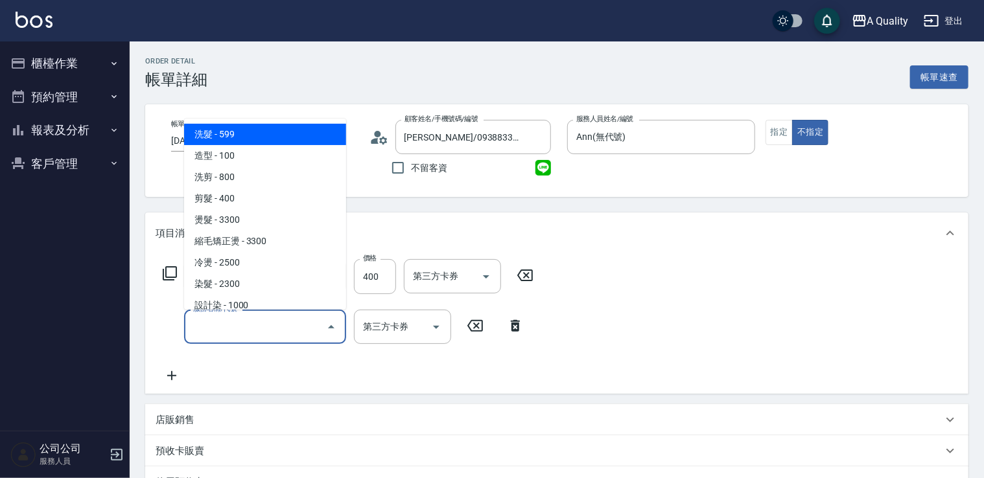
click at [209, 327] on input "服務名稱/代號" at bounding box center [255, 327] width 131 height 23
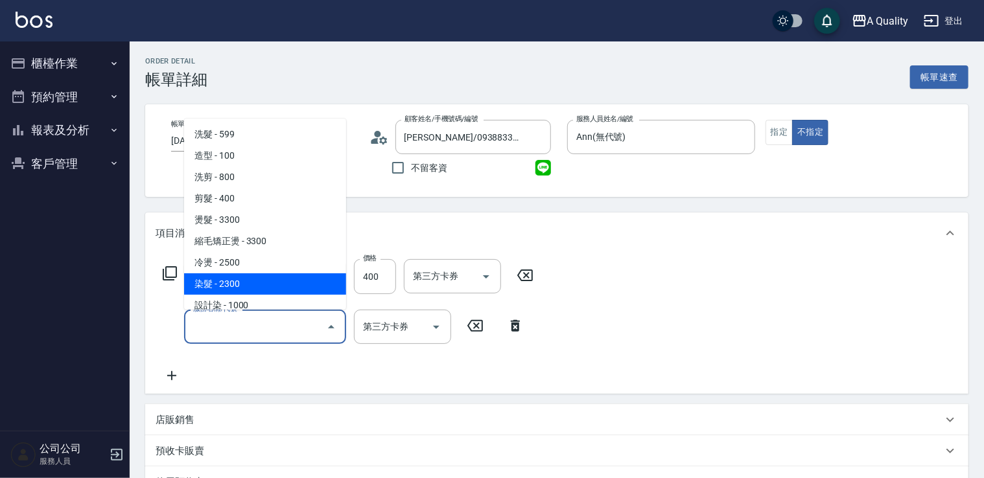
click at [232, 276] on span "染髮 - 2300" at bounding box center [265, 284] width 162 height 21
type input "染髮(401)"
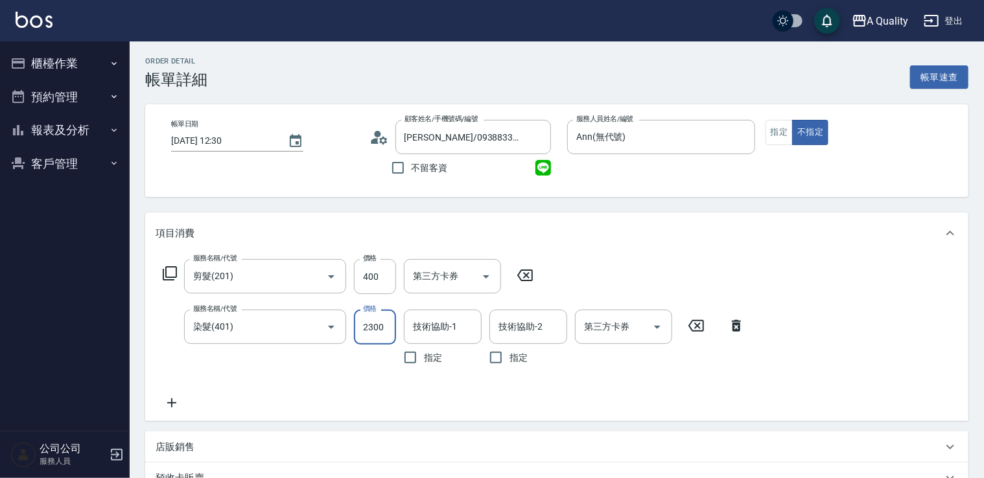
click at [362, 329] on input "2300" at bounding box center [375, 327] width 42 height 35
type input "2640"
click at [179, 393] on div "服務名稱/代號 剪髮(201) 服務名稱/代號 價格 400 價格 第三方卡券 第三方卡券 服務名稱/代號 染髮(401) 服務名稱/代號 價格 2640 價…" at bounding box center [454, 335] width 597 height 152
click at [181, 405] on icon at bounding box center [172, 403] width 32 height 16
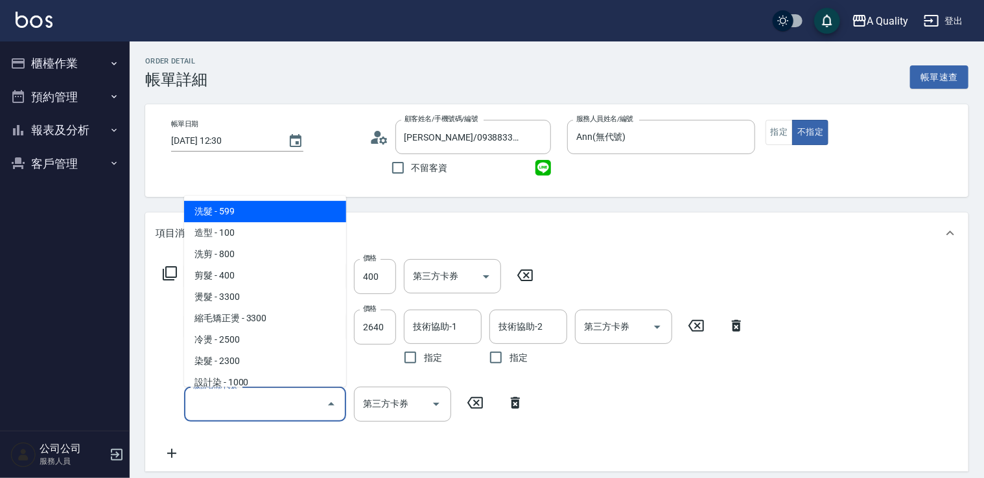
click at [194, 408] on input "服務名稱/代號" at bounding box center [255, 404] width 131 height 23
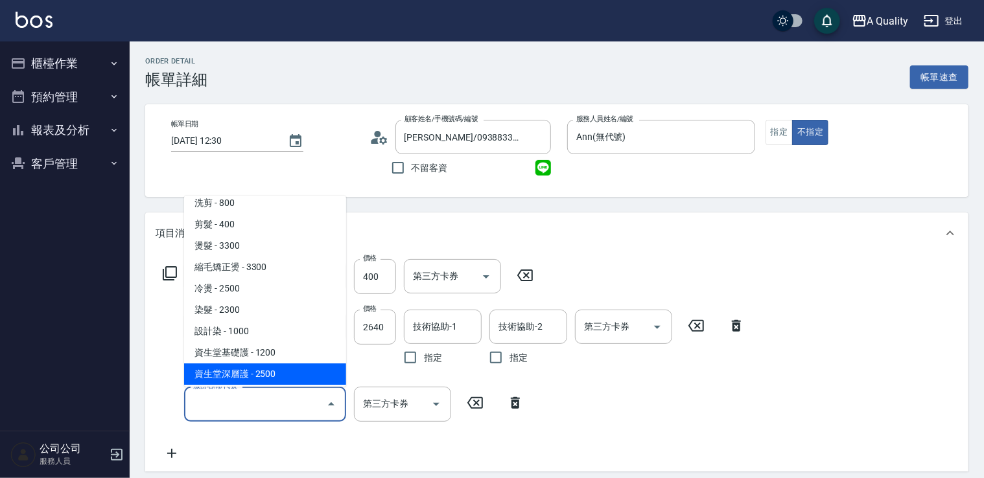
scroll to position [65, 0]
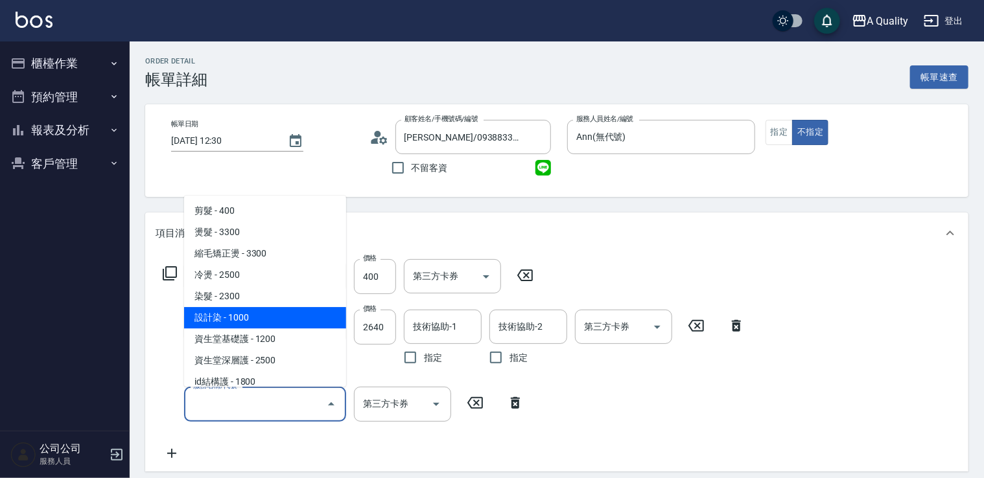
click at [255, 316] on span "設計染 - 1000" at bounding box center [265, 317] width 162 height 21
type input "設計染(402)"
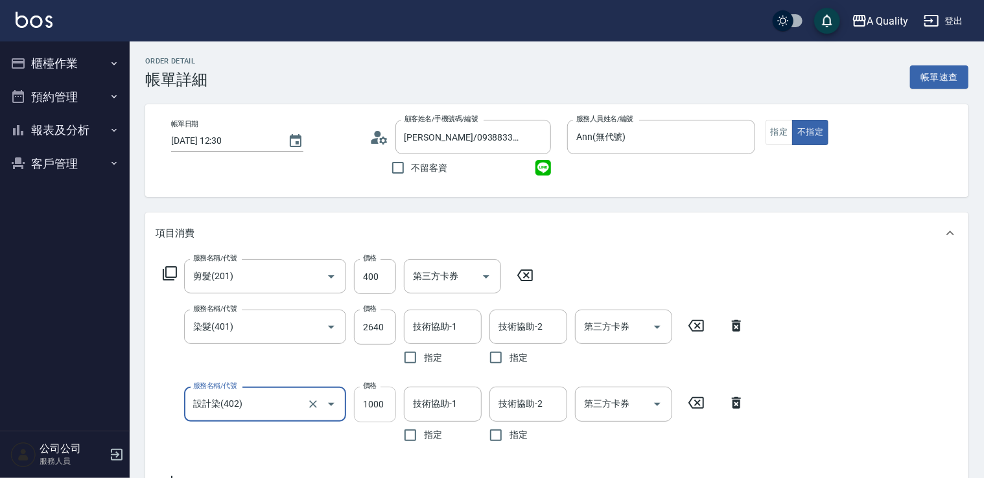
click at [371, 401] on input "1000" at bounding box center [375, 404] width 42 height 35
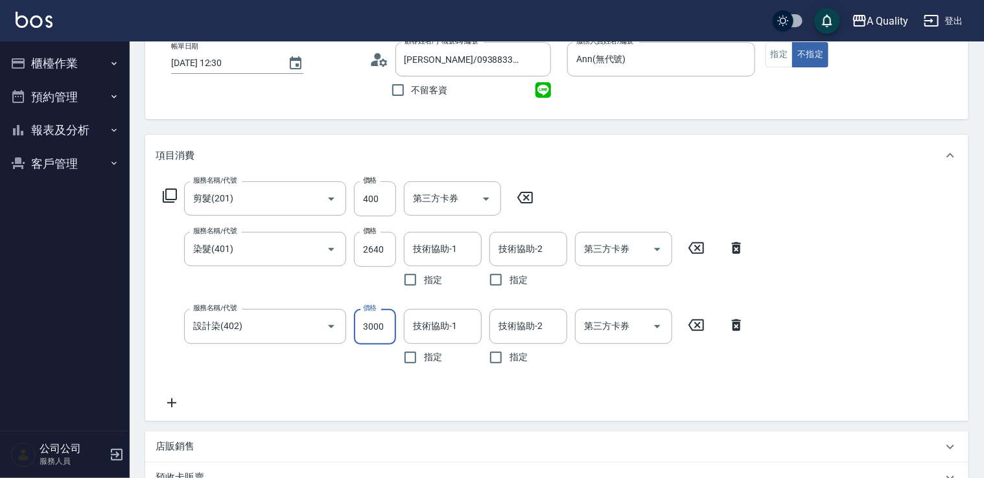
scroll to position [259, 0]
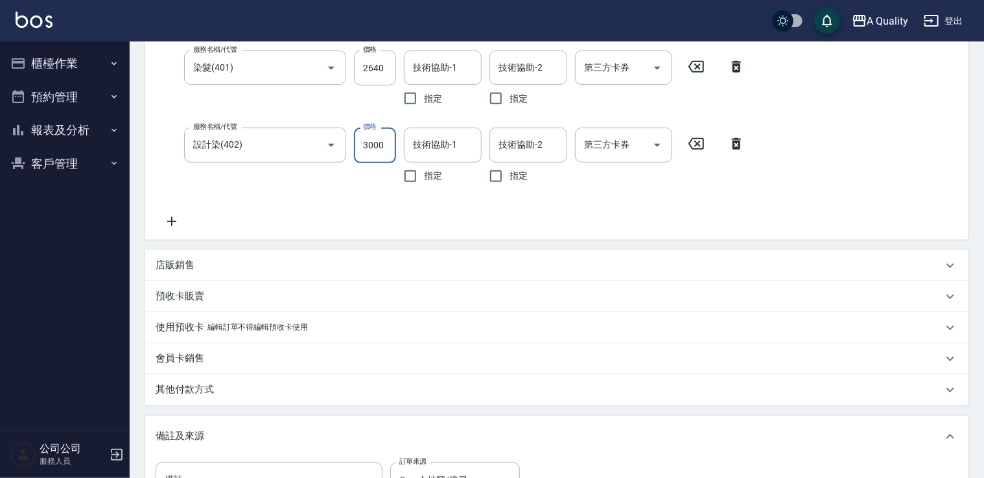
type input "3000"
click at [170, 219] on icon at bounding box center [172, 222] width 32 height 16
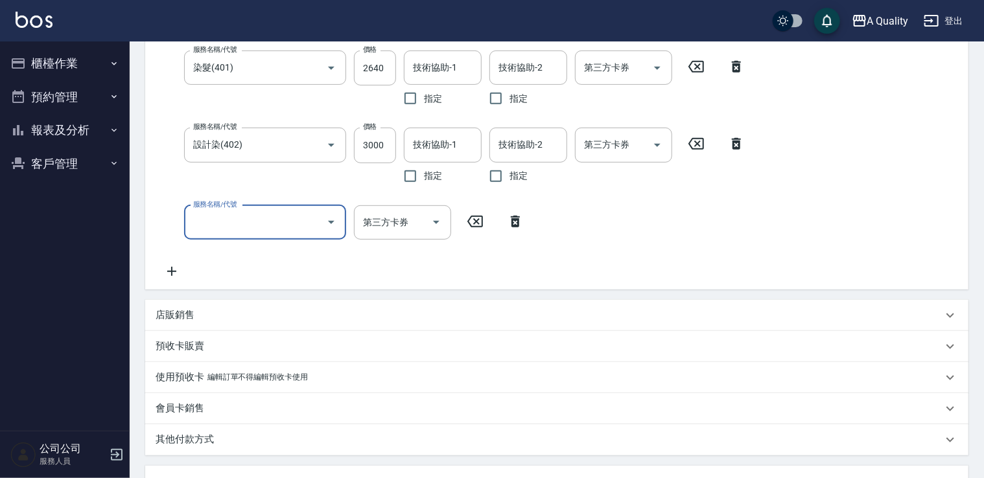
click at [200, 224] on input "服務名稱/代號" at bounding box center [255, 222] width 131 height 23
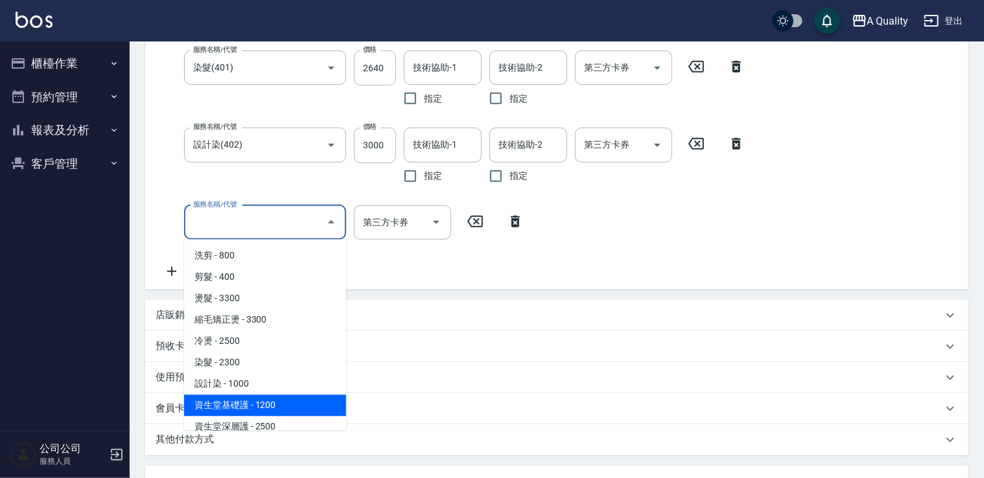
scroll to position [65, 0]
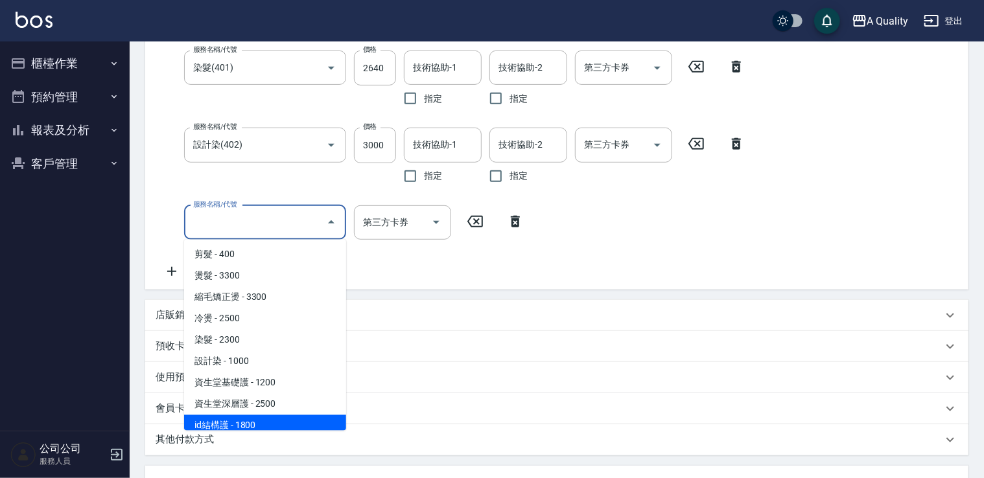
click at [256, 423] on span "id結構護 - 1800" at bounding box center [265, 425] width 162 height 21
type input "id結構護(503)"
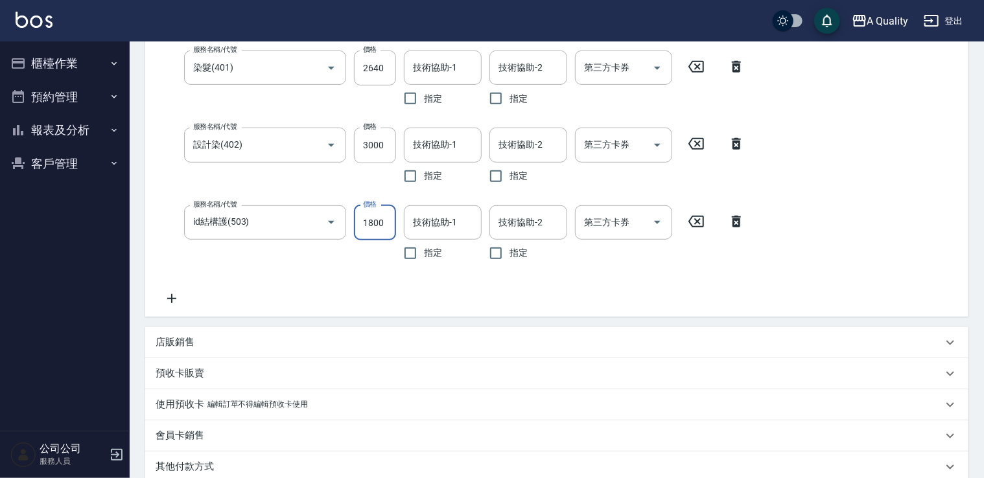
click at [381, 218] on input "1800" at bounding box center [375, 222] width 42 height 35
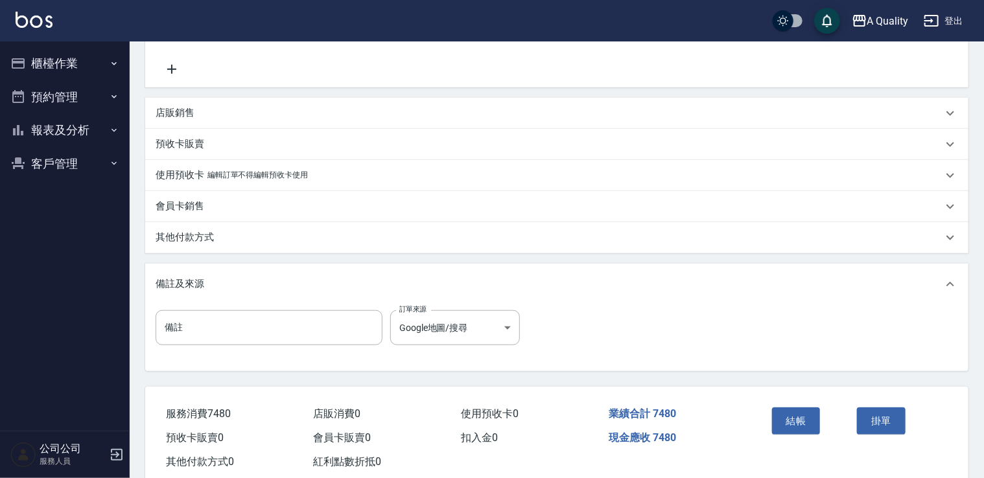
scroll to position [519, 0]
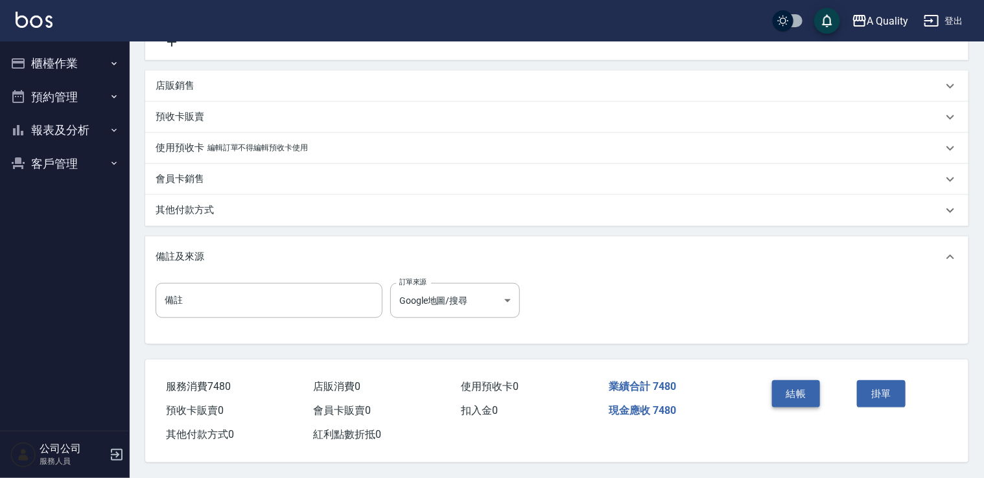
type input "1440"
click at [812, 381] on button "結帳" at bounding box center [796, 393] width 49 height 27
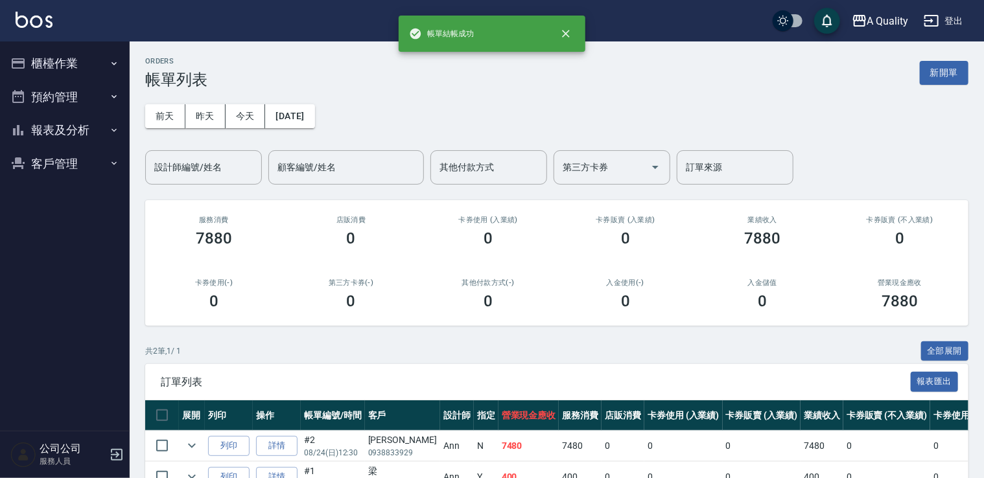
scroll to position [75, 0]
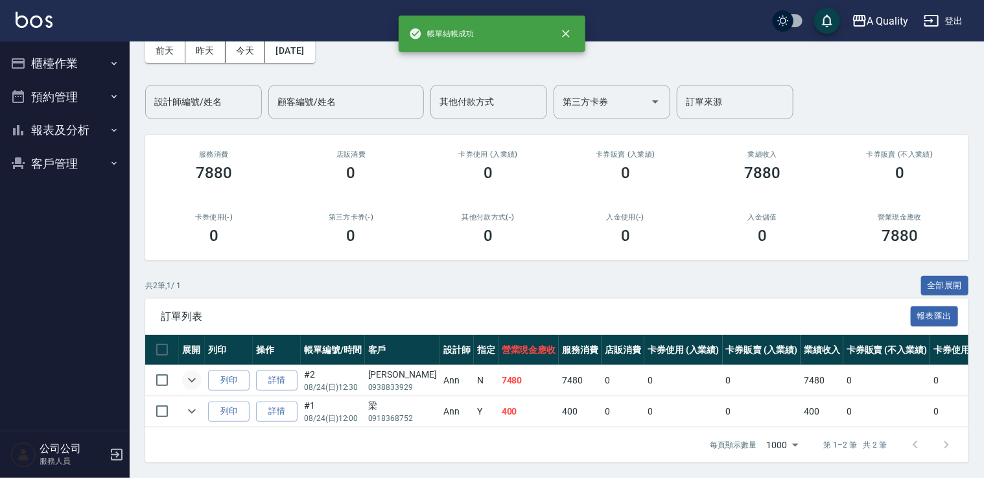
click at [196, 373] on icon "expand row" at bounding box center [192, 381] width 16 height 16
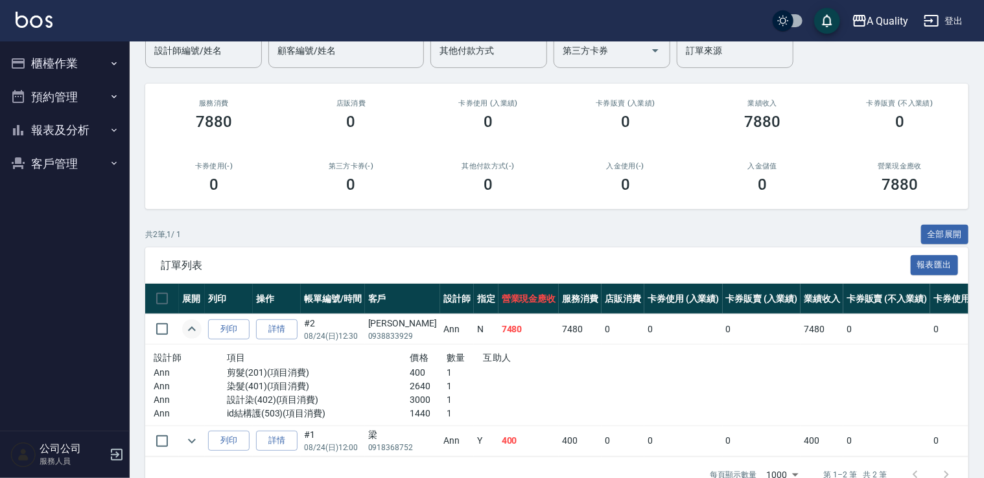
scroll to position [155, 0]
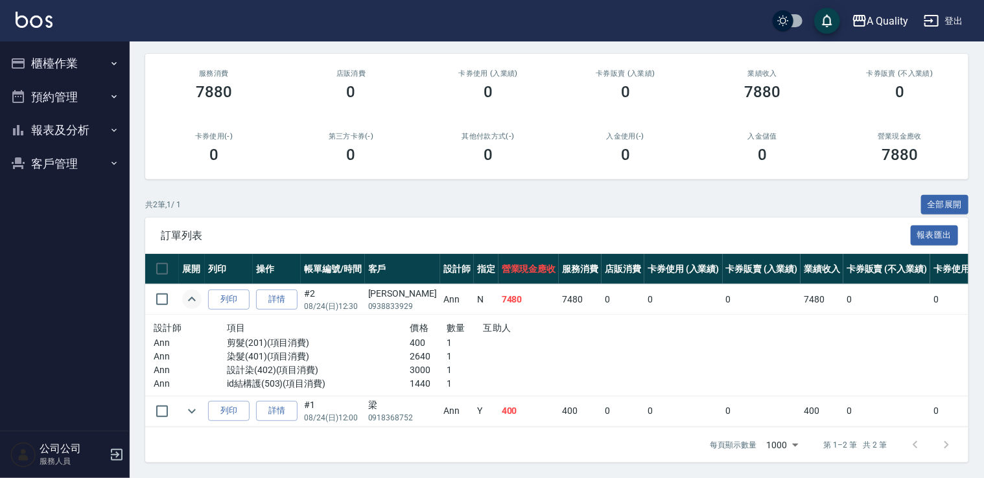
click at [190, 292] on icon "expand row" at bounding box center [192, 300] width 16 height 16
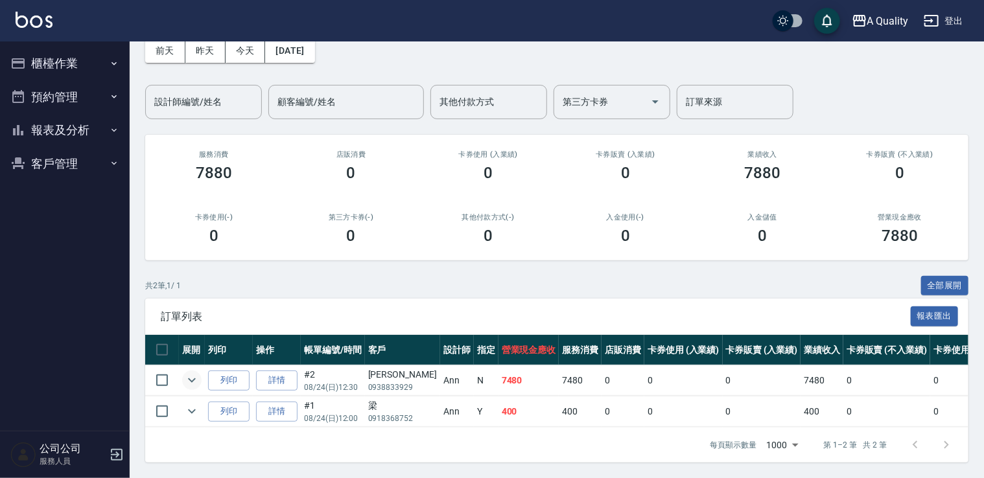
scroll to position [75, 0]
click at [67, 105] on button "預約管理" at bounding box center [64, 97] width 119 height 34
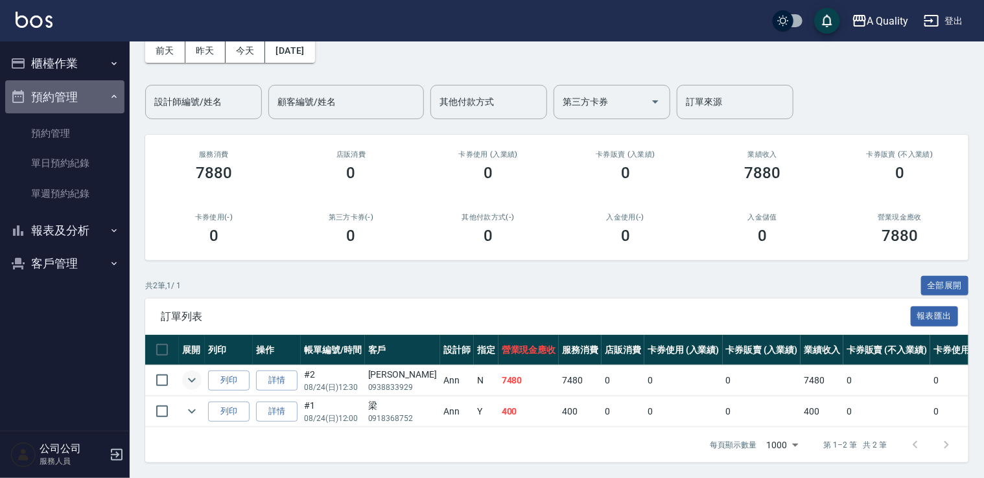
click at [69, 109] on button "預約管理" at bounding box center [64, 97] width 119 height 34
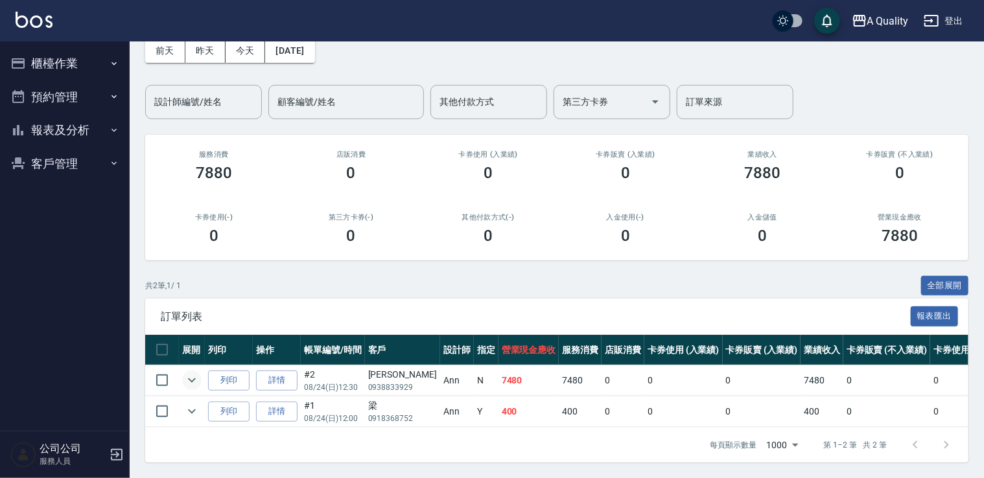
click at [71, 135] on button "報表及分析" at bounding box center [64, 130] width 119 height 34
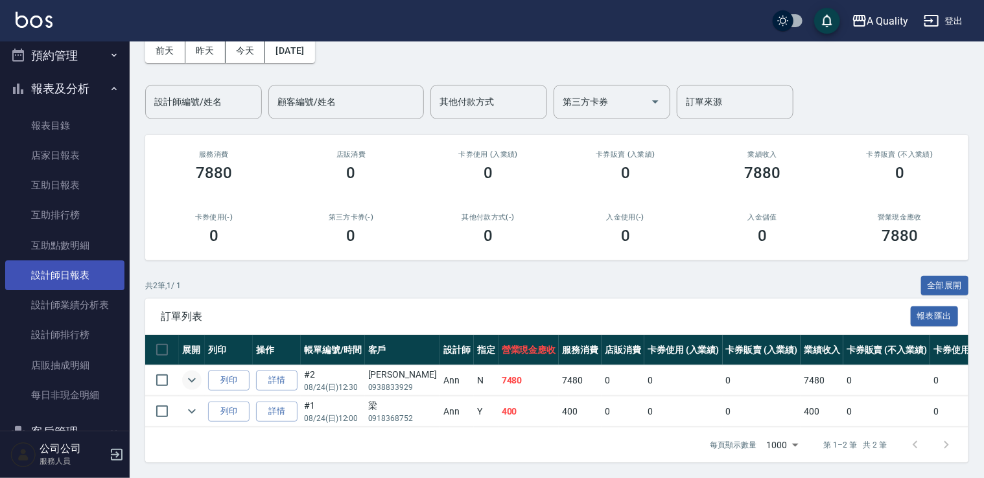
scroll to position [65, 0]
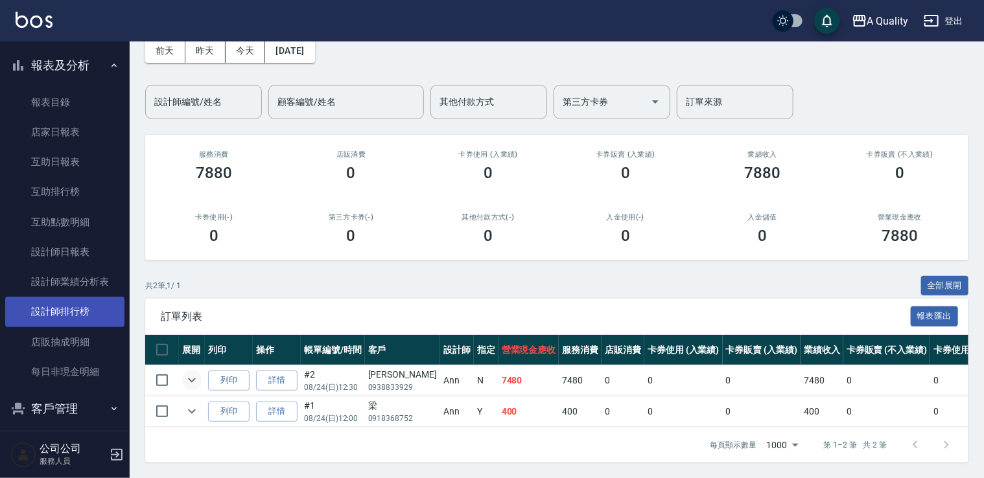
click at [76, 312] on link "設計師排行榜" at bounding box center [64, 312] width 119 height 30
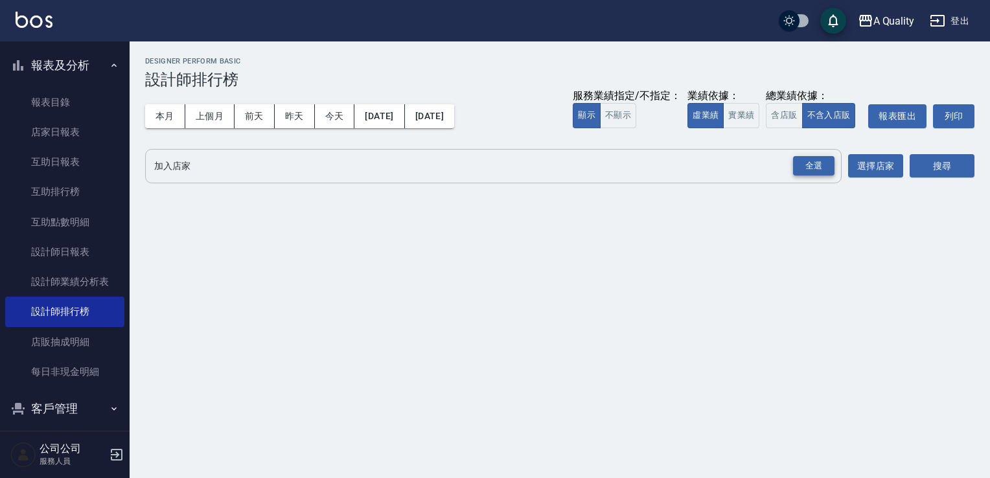
click at [829, 167] on div "全選" at bounding box center [813, 166] width 41 height 20
click at [946, 157] on button "搜尋" at bounding box center [942, 167] width 65 height 24
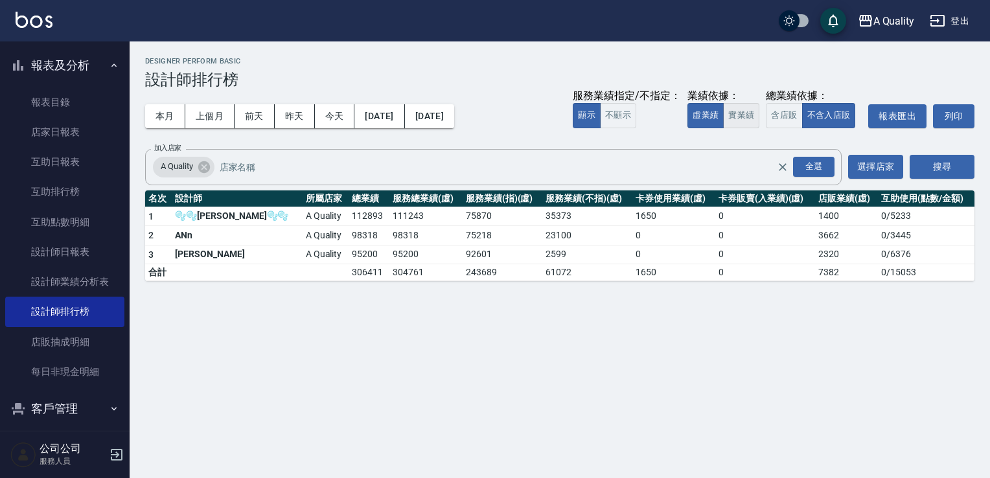
click at [730, 115] on button "實業績" at bounding box center [741, 115] width 36 height 25
click at [716, 113] on button "虛業績" at bounding box center [706, 115] width 36 height 25
click at [743, 121] on button "實業績" at bounding box center [741, 115] width 36 height 25
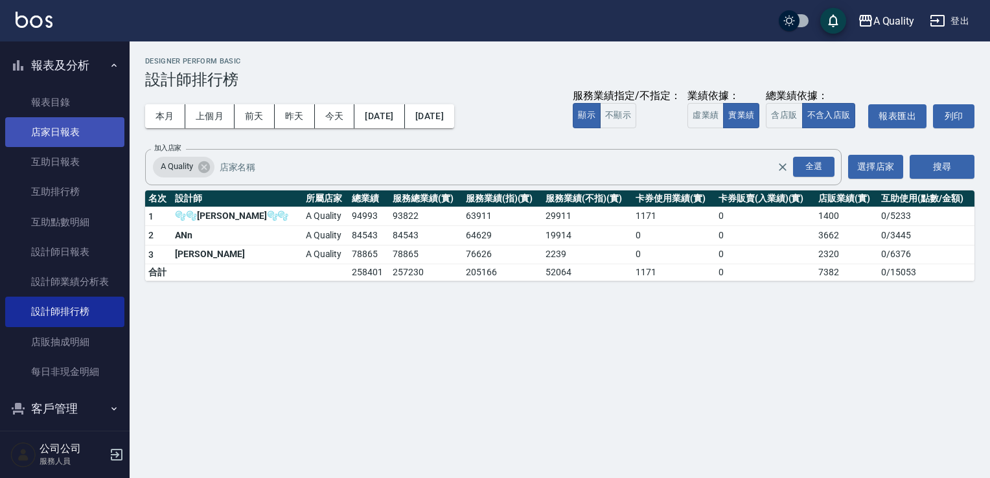
click at [67, 128] on link "店家日報表" at bounding box center [64, 132] width 119 height 30
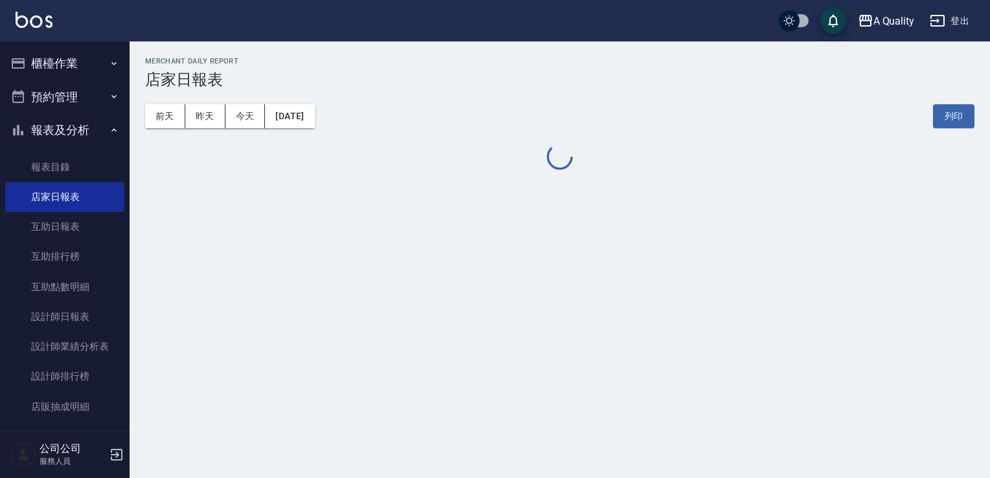
click at [56, 73] on button "櫃檯作業" at bounding box center [64, 64] width 119 height 34
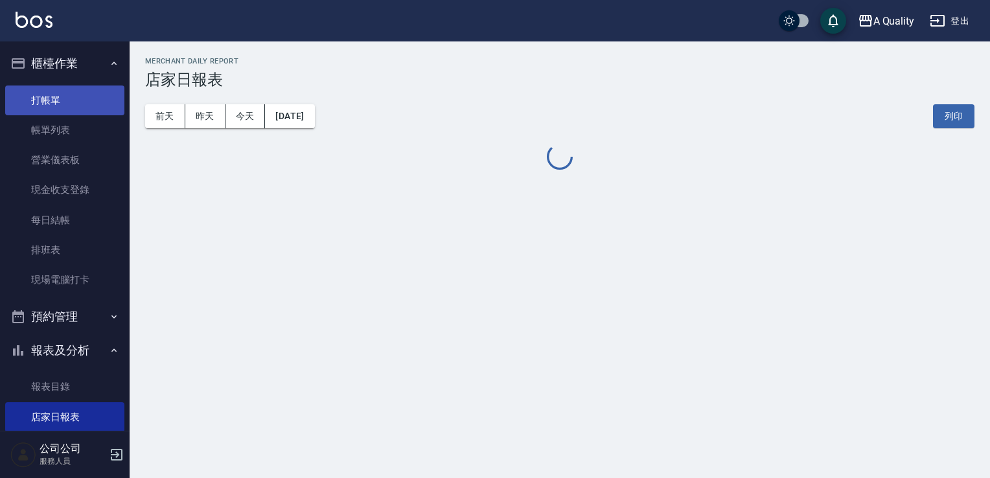
click at [57, 102] on link "打帳單" at bounding box center [64, 101] width 119 height 30
